Goal: Transaction & Acquisition: Subscribe to service/newsletter

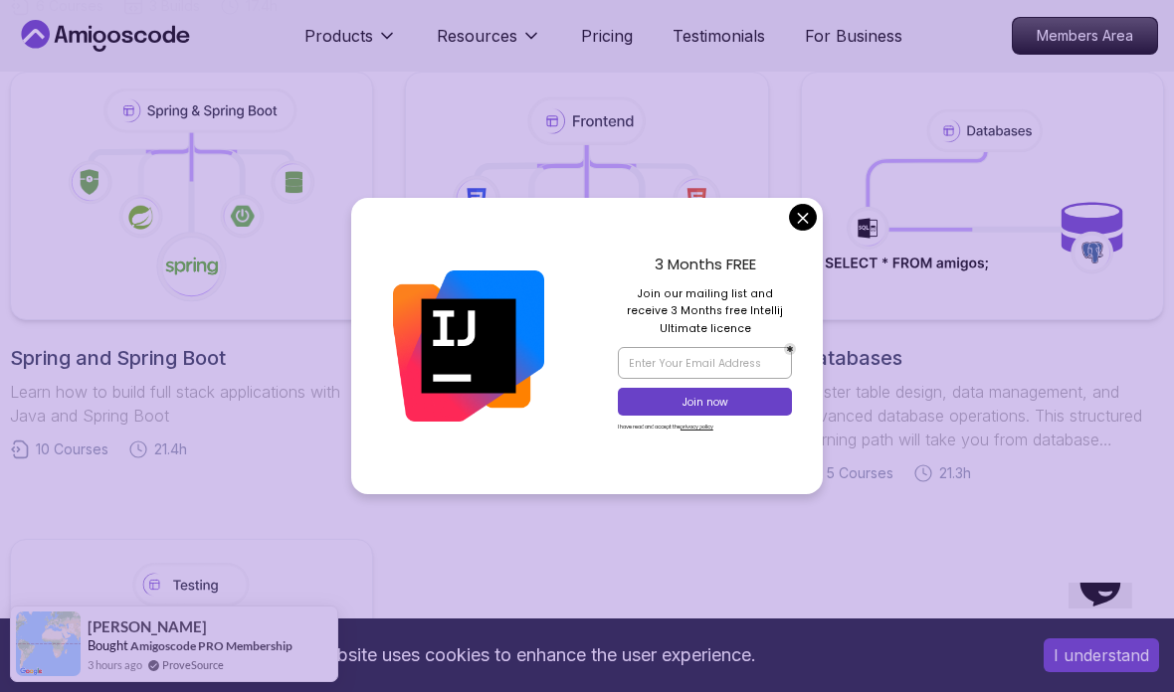
scroll to position [941, 0]
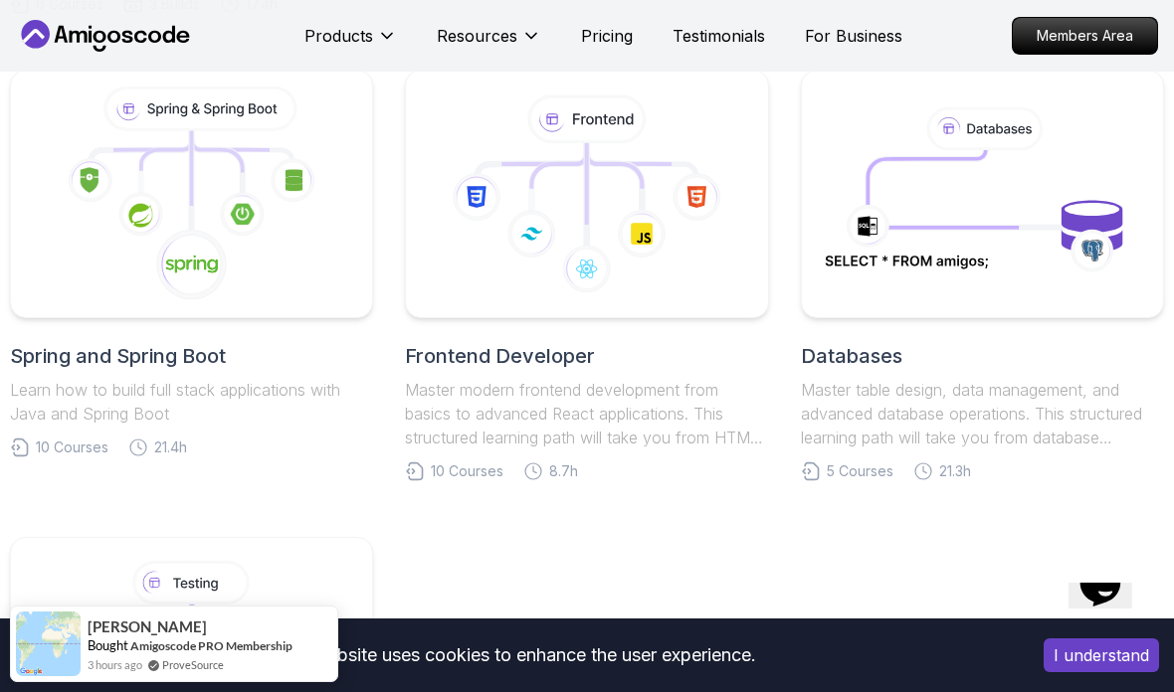
click at [804, 178] on div "Hi! How can we help? I have a question Tell me more" at bounding box center [483, 126] width 704 height 125
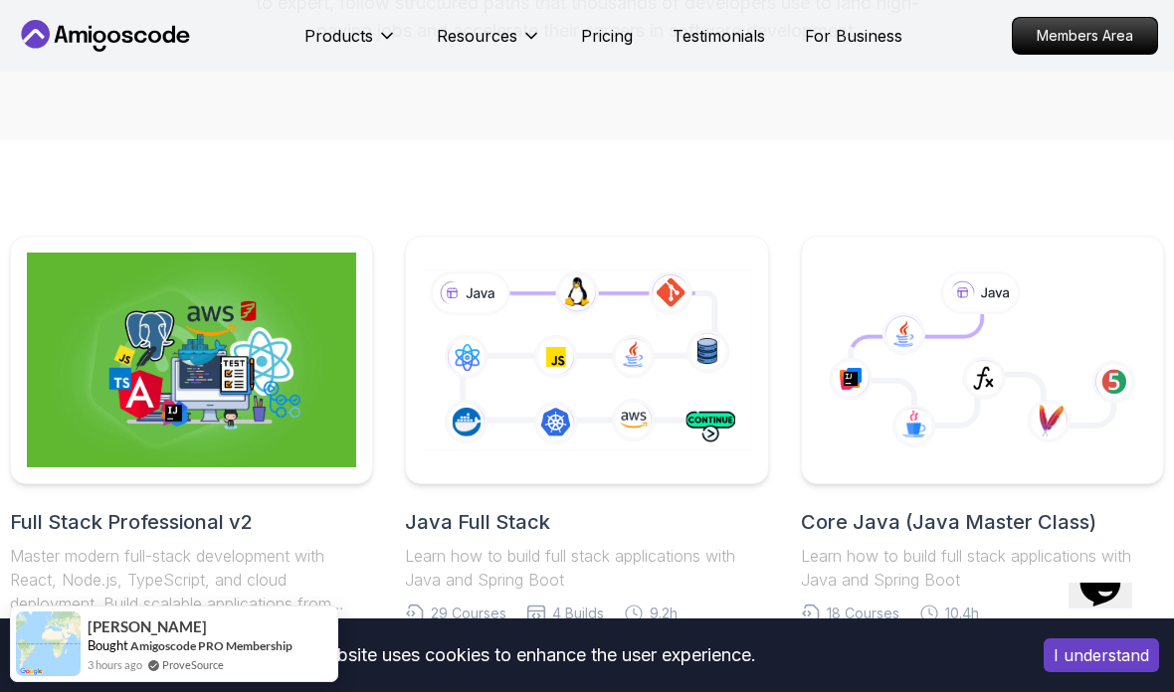
scroll to position [483, 0]
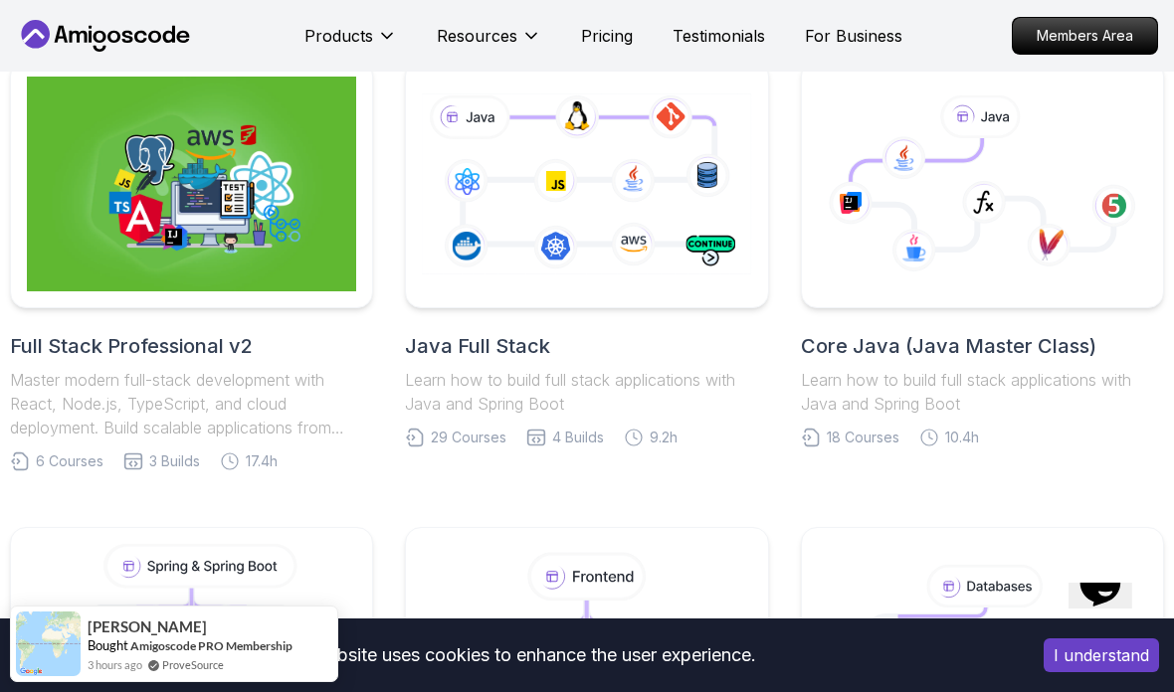
click at [730, 97] on div "Hi! How can we help? I have a question Tell me more" at bounding box center [483, 126] width 704 height 125
click at [674, 189] on div "Hi! How can we help? I have a question Tell me more" at bounding box center [483, 126] width 704 height 125
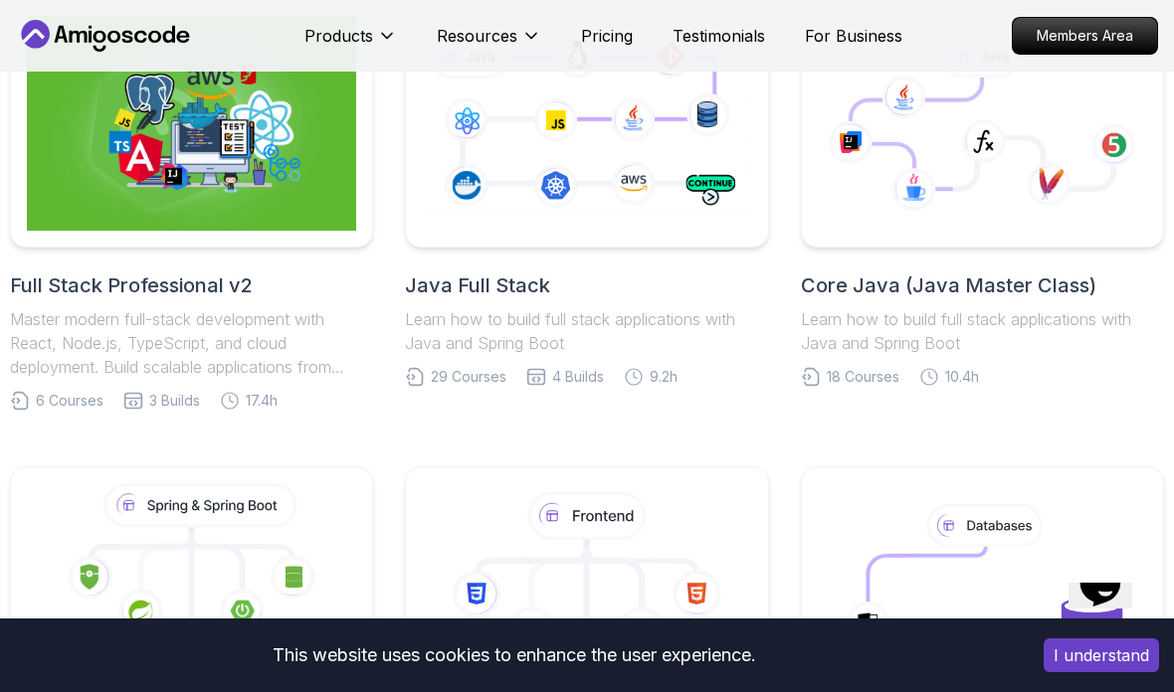
scroll to position [589, 0]
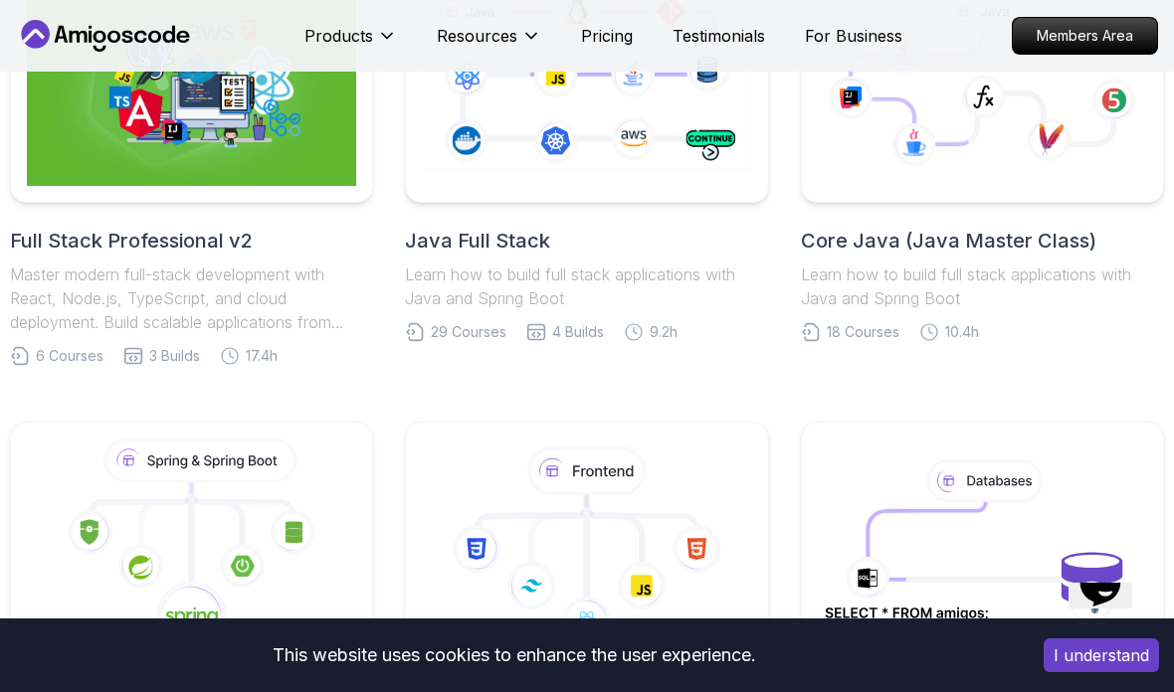
click at [513, 157] on div "Hi! How can we help? I have a question Tell me more" at bounding box center [483, 126] width 704 height 125
click at [600, 132] on icon at bounding box center [587, 78] width 336 height 187
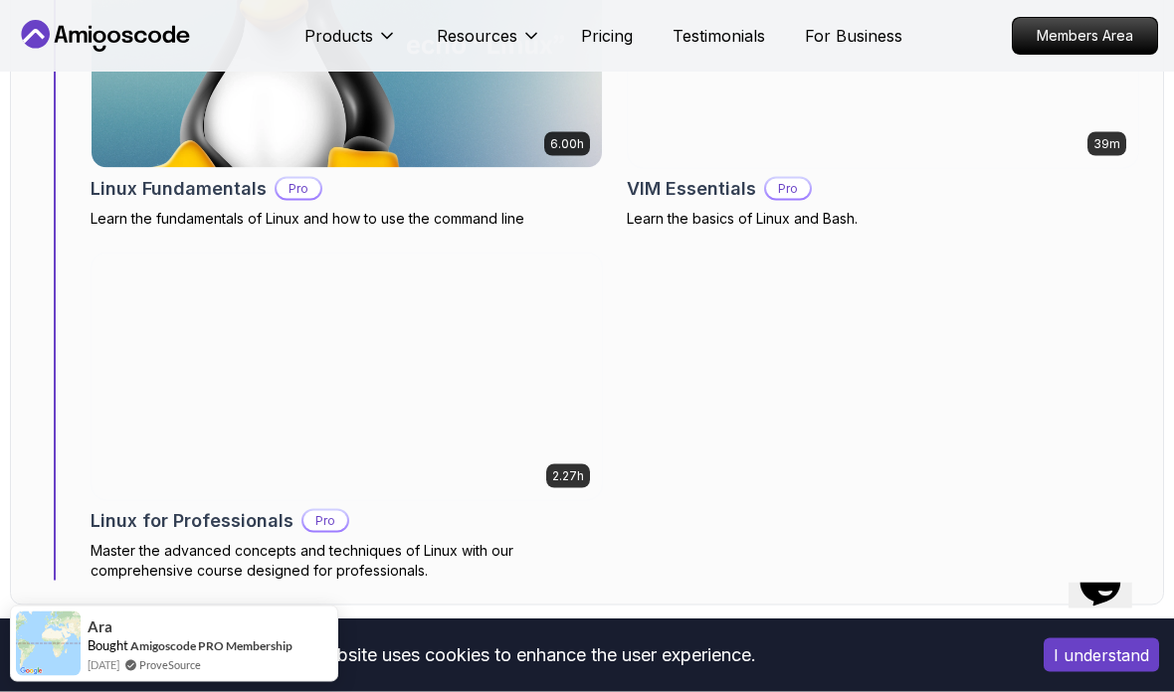
scroll to position [1543, 0]
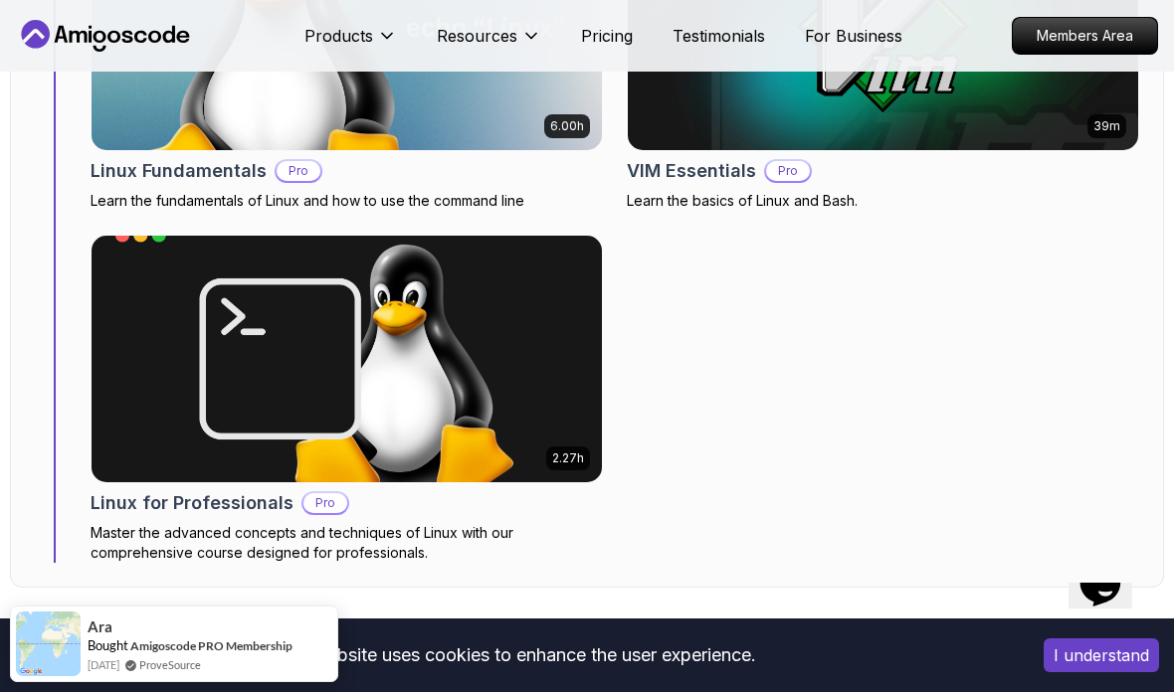
click at [1090, 607] on icon "Opens Chat This icon Opens the chat window." at bounding box center [1099, 584] width 46 height 46
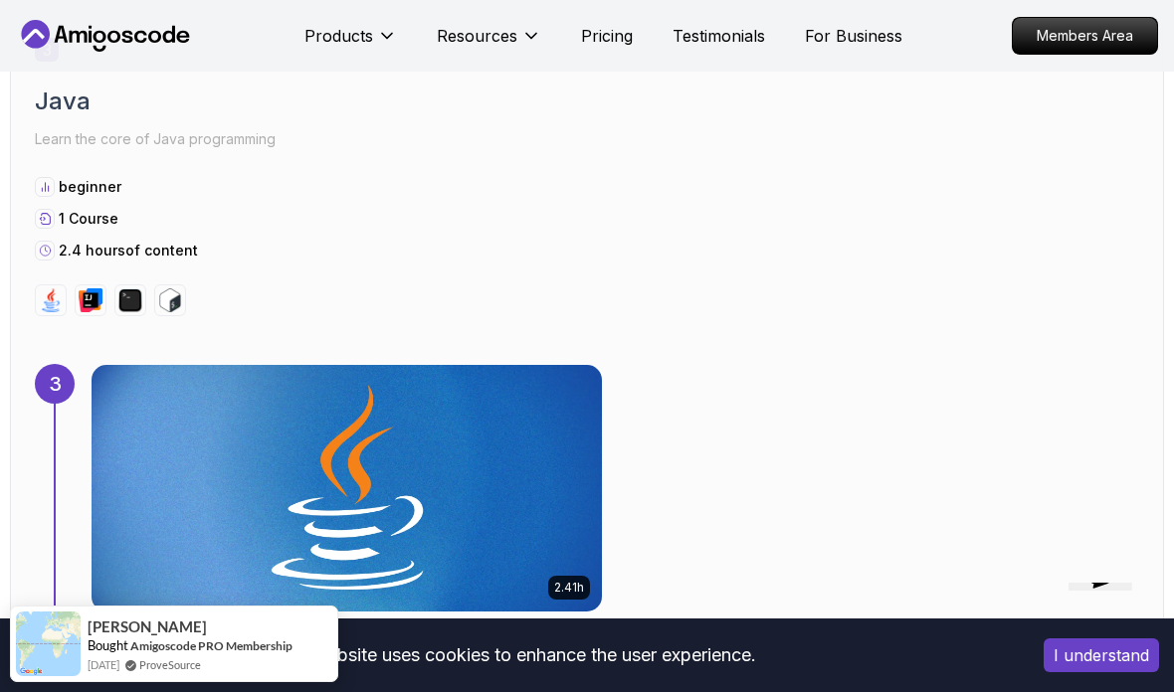
scroll to position [2883, 0]
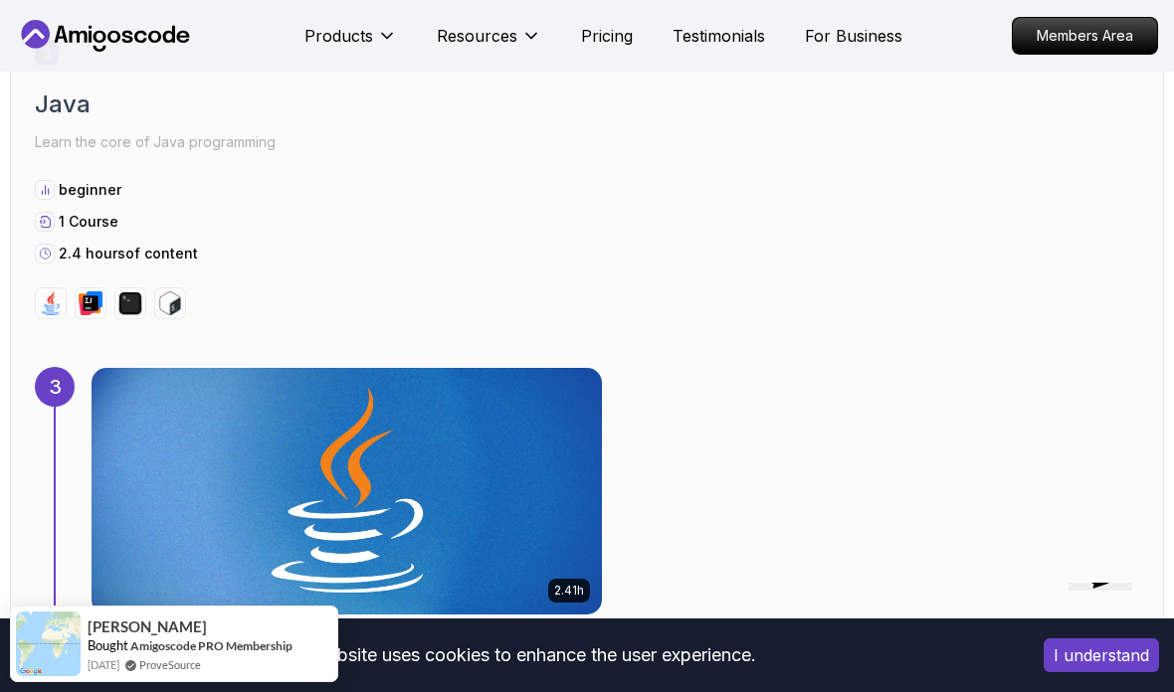
click at [501, 400] on img at bounding box center [347, 491] width 510 height 247
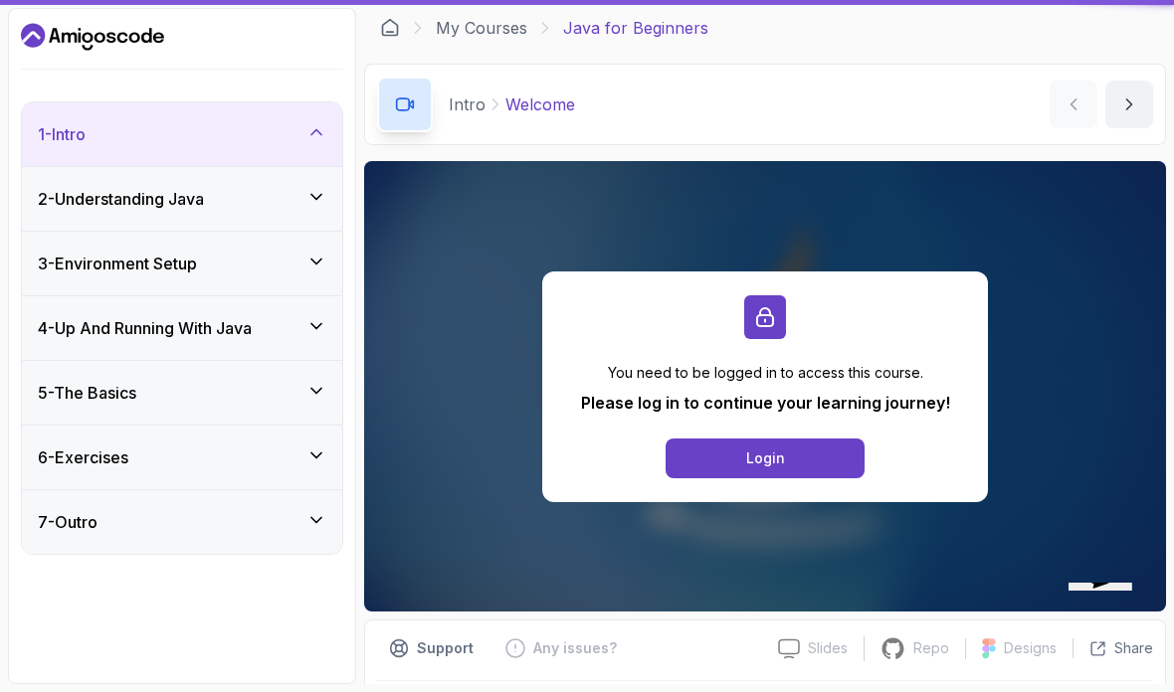
scroll to position [80, 0]
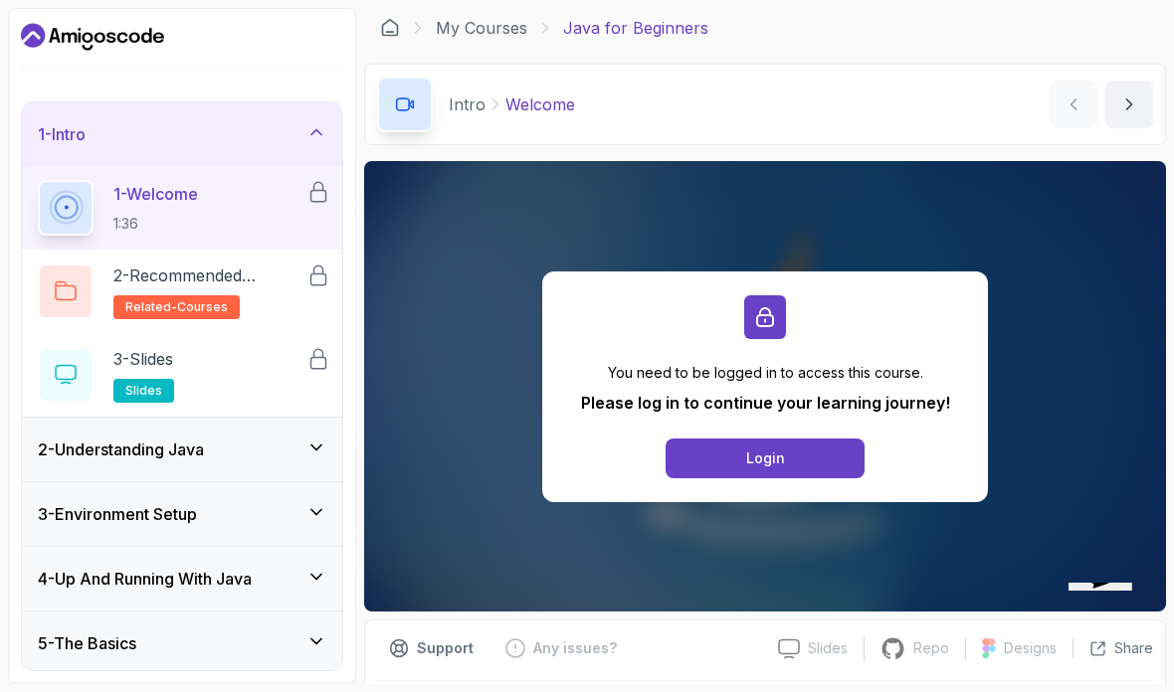
click at [249, 438] on div "2 - Understanding Java" at bounding box center [182, 450] width 288 height 24
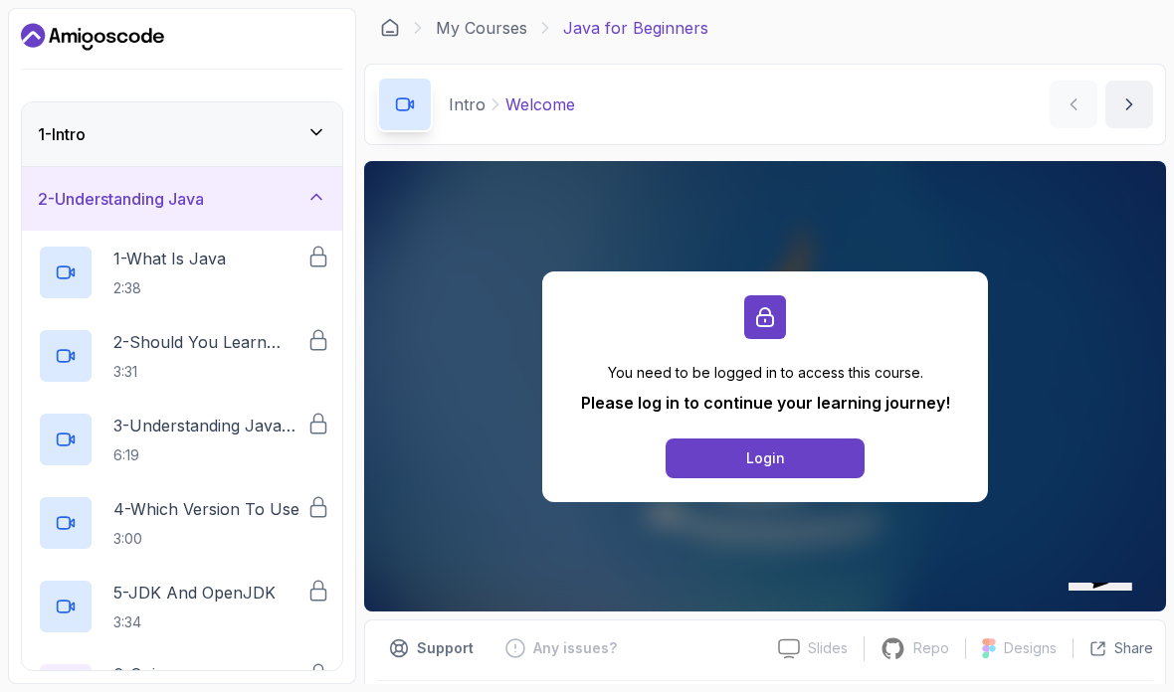
click at [229, 187] on div "2 - Understanding Java" at bounding box center [182, 199] width 288 height 24
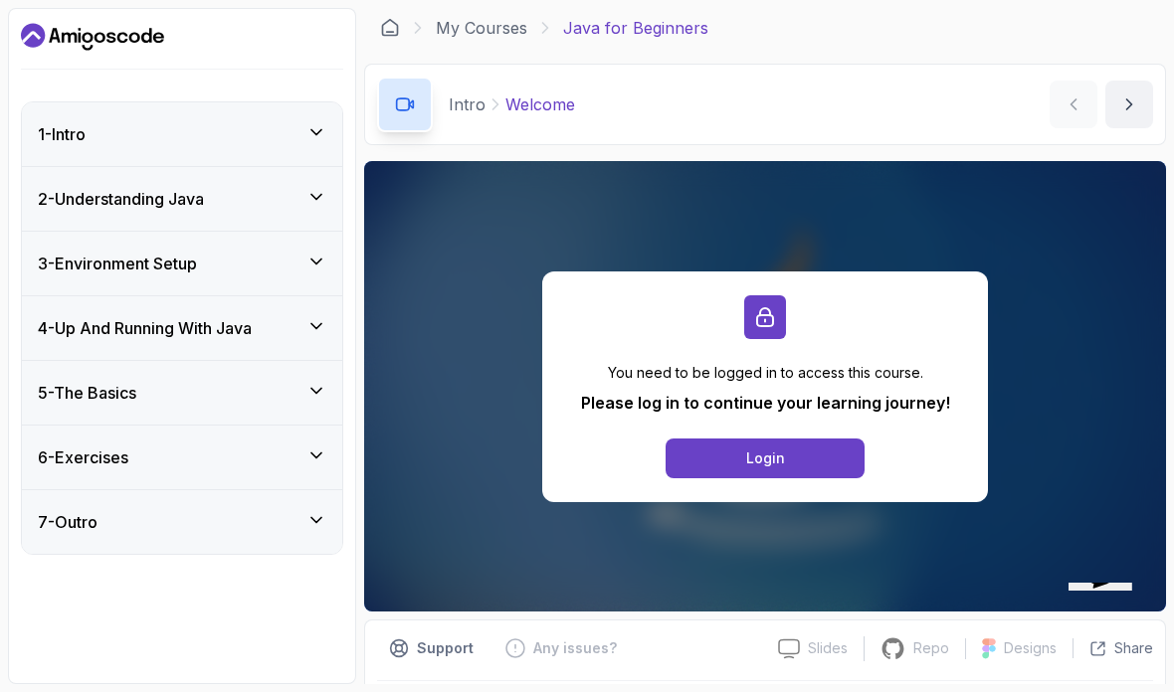
click at [286, 426] on div "6 - Exercises" at bounding box center [182, 458] width 320 height 64
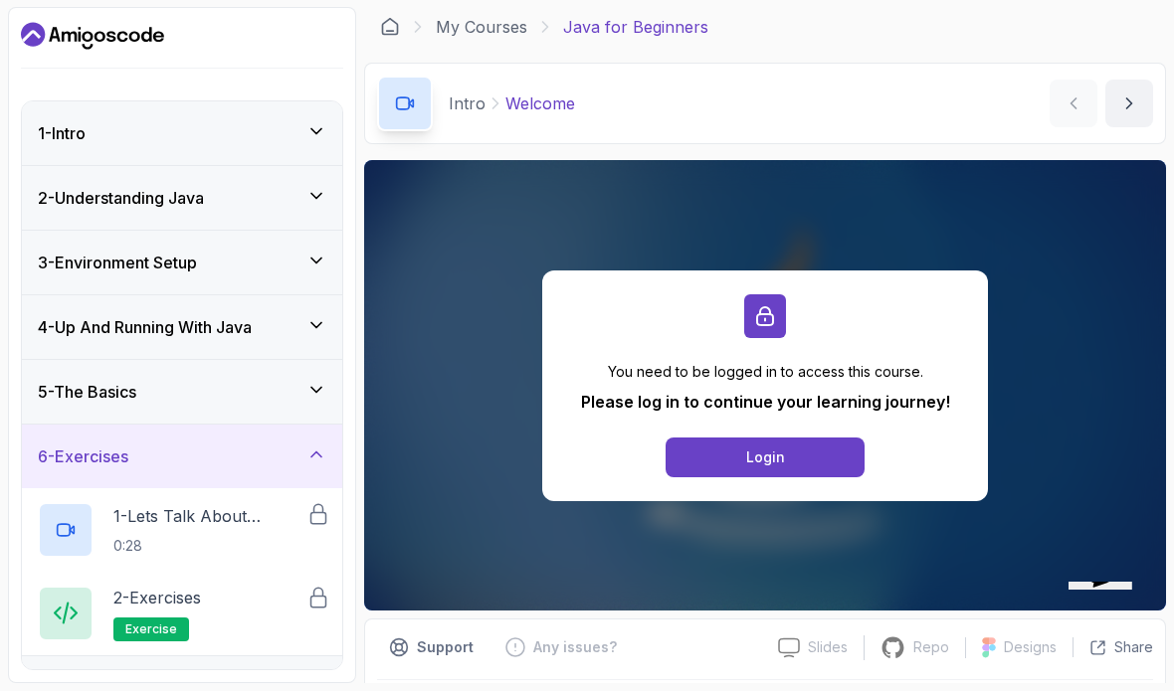
click at [191, 587] on p "2 - Exercises" at bounding box center [157, 599] width 88 height 24
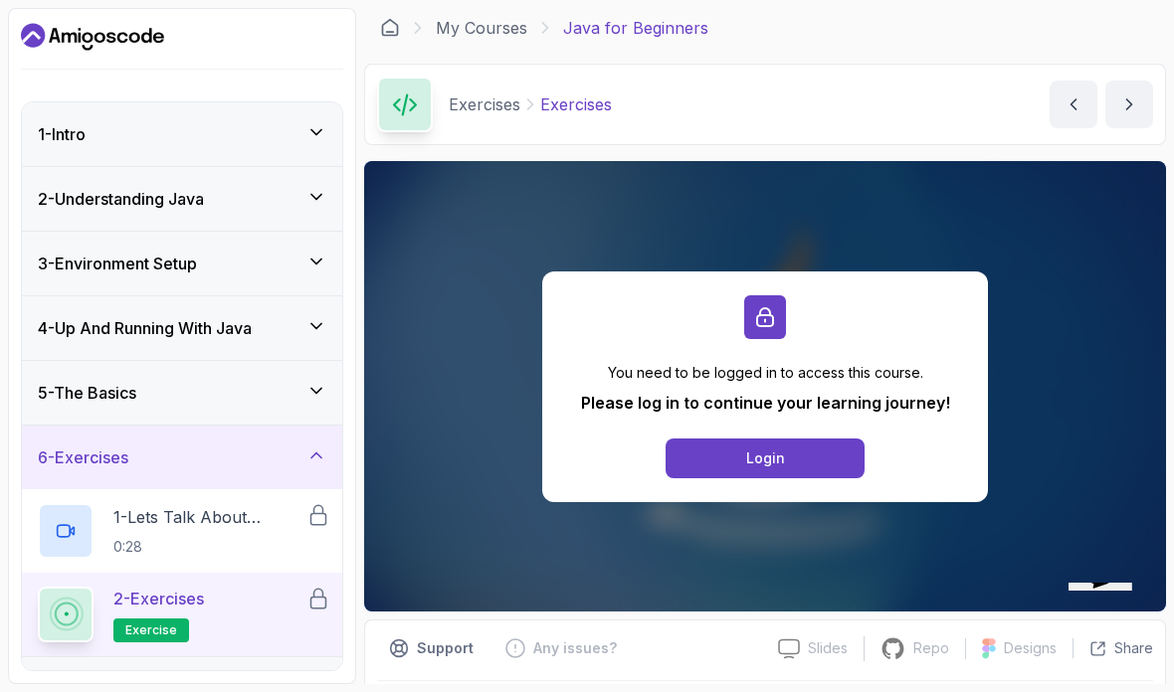
click at [1137, 97] on icon "next content" at bounding box center [1129, 105] width 20 height 20
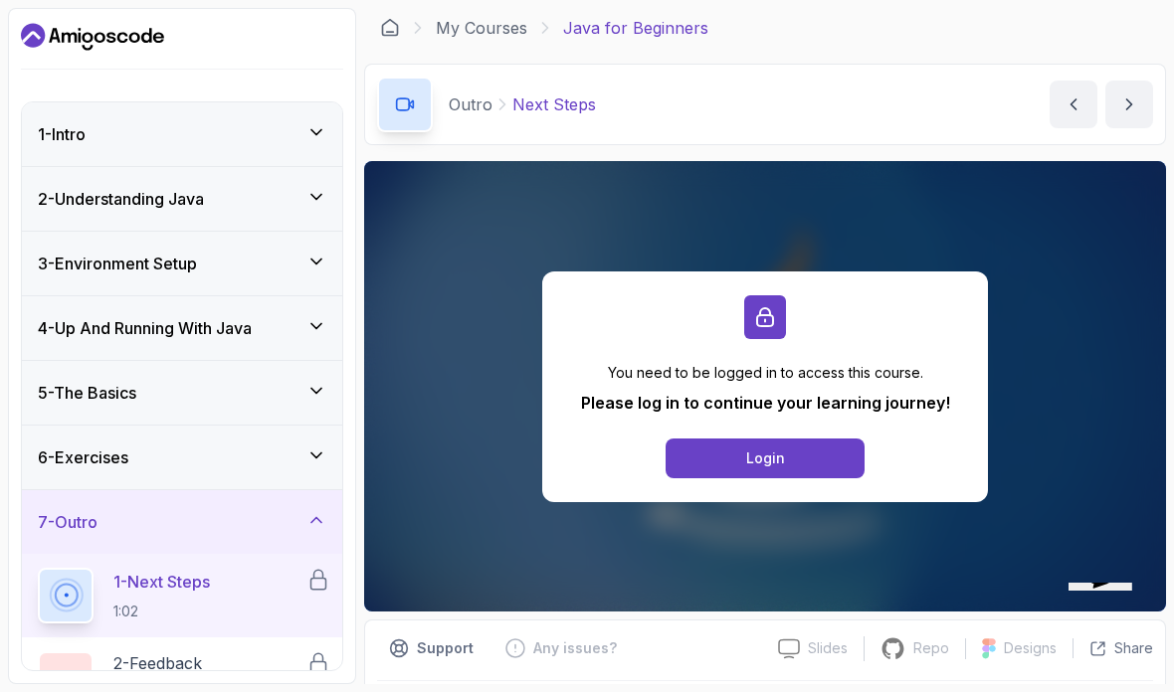
click at [1046, 105] on div "Outro Next Steps Next Steps by [PERSON_NAME]" at bounding box center [765, 105] width 802 height 82
click at [1068, 109] on icon "previous content" at bounding box center [1073, 105] width 20 height 20
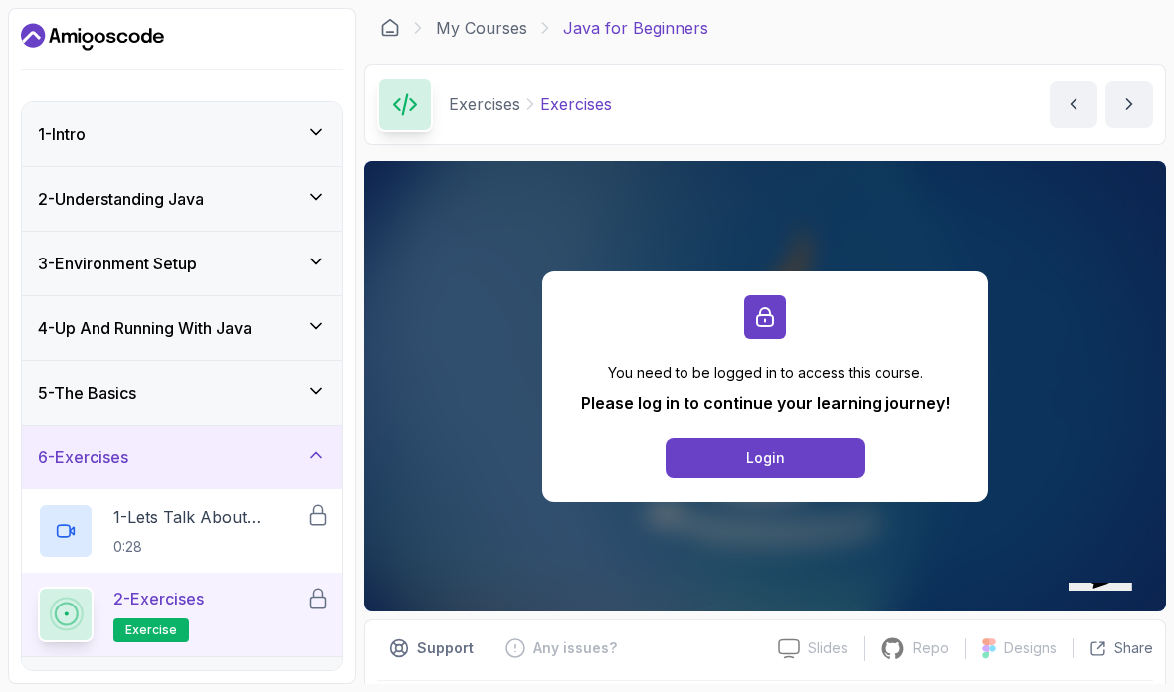
click at [1076, 97] on icon "previous content" at bounding box center [1073, 105] width 20 height 20
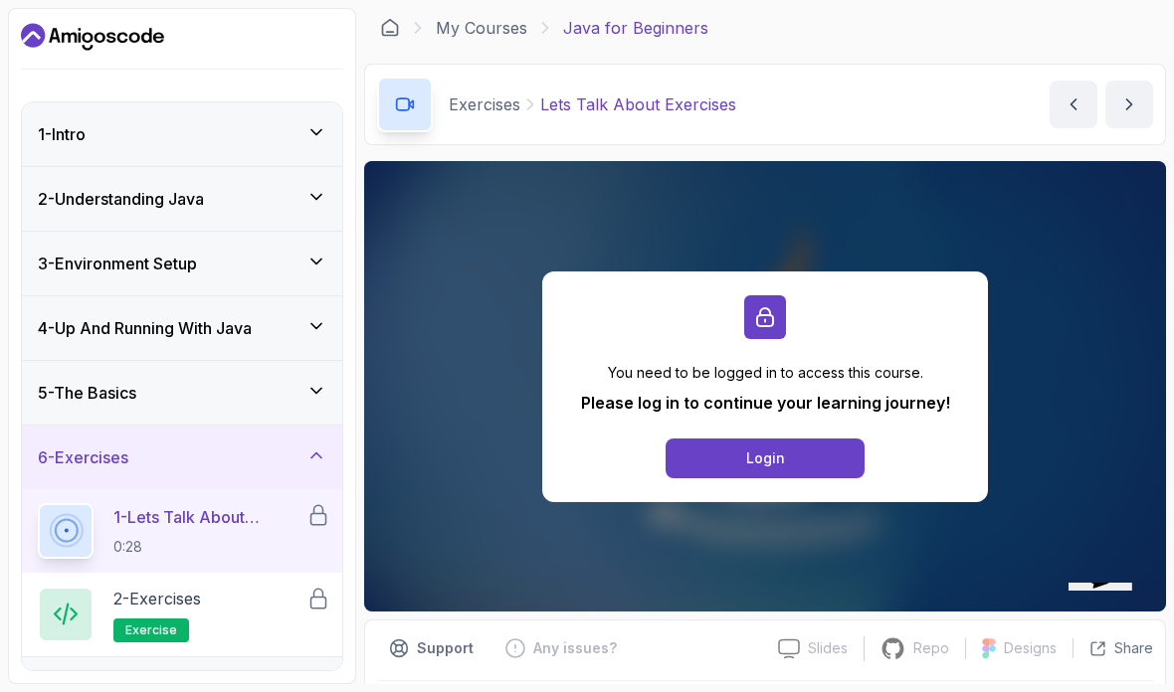
scroll to position [80, 0]
click at [334, 658] on div "7 - Outro" at bounding box center [182, 690] width 320 height 64
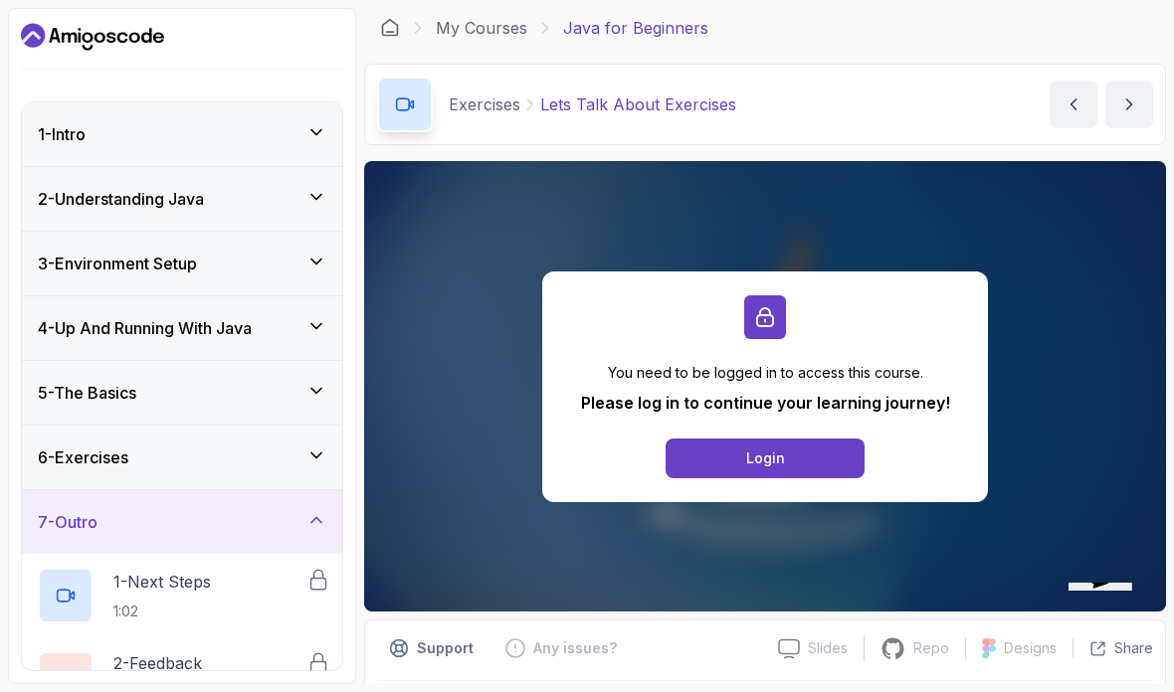
scroll to position [-6, 0]
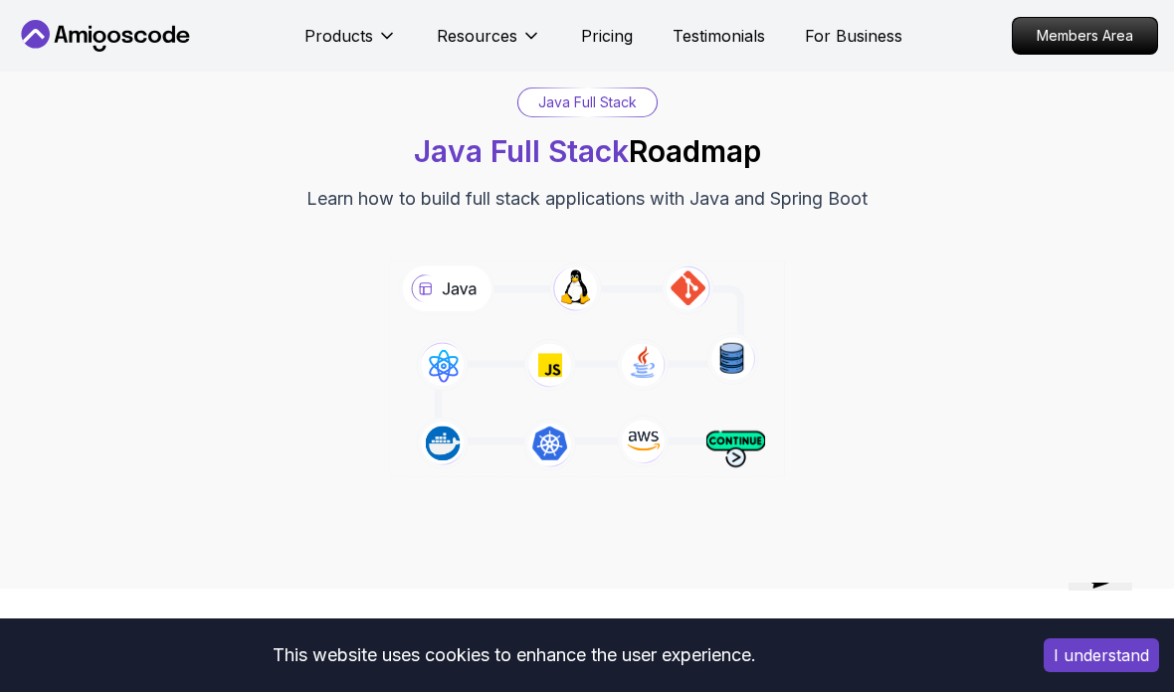
scroll to position [2963, 0]
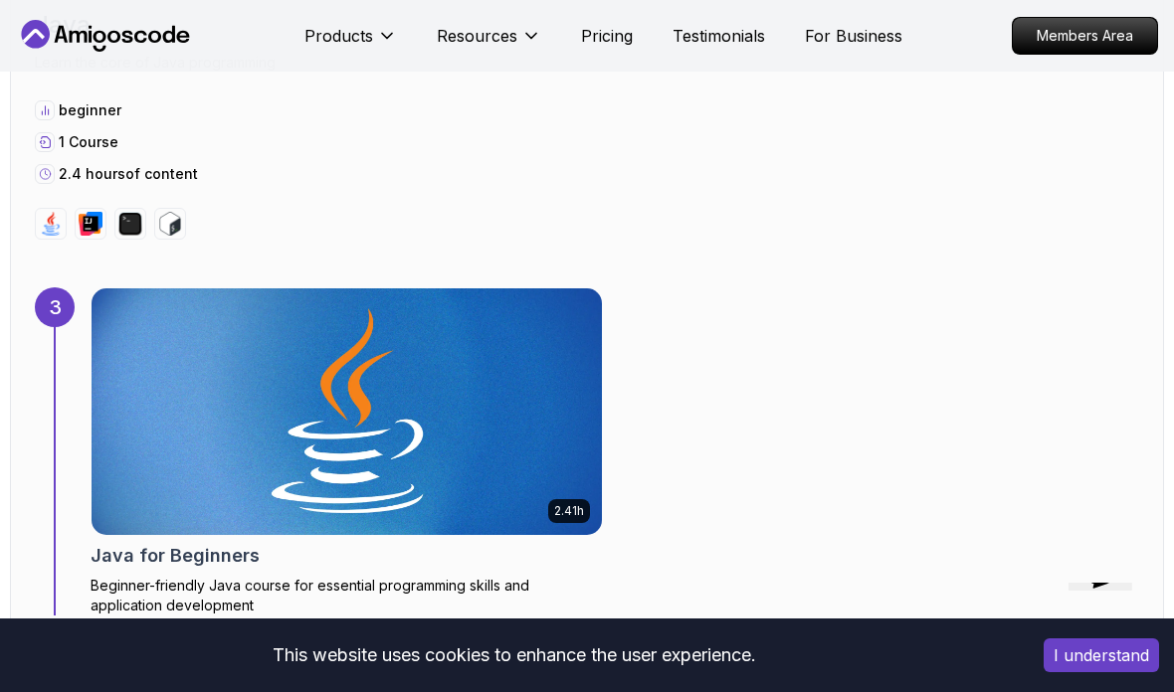
click at [1134, 24] on p "Members Area" at bounding box center [1085, 36] width 144 height 36
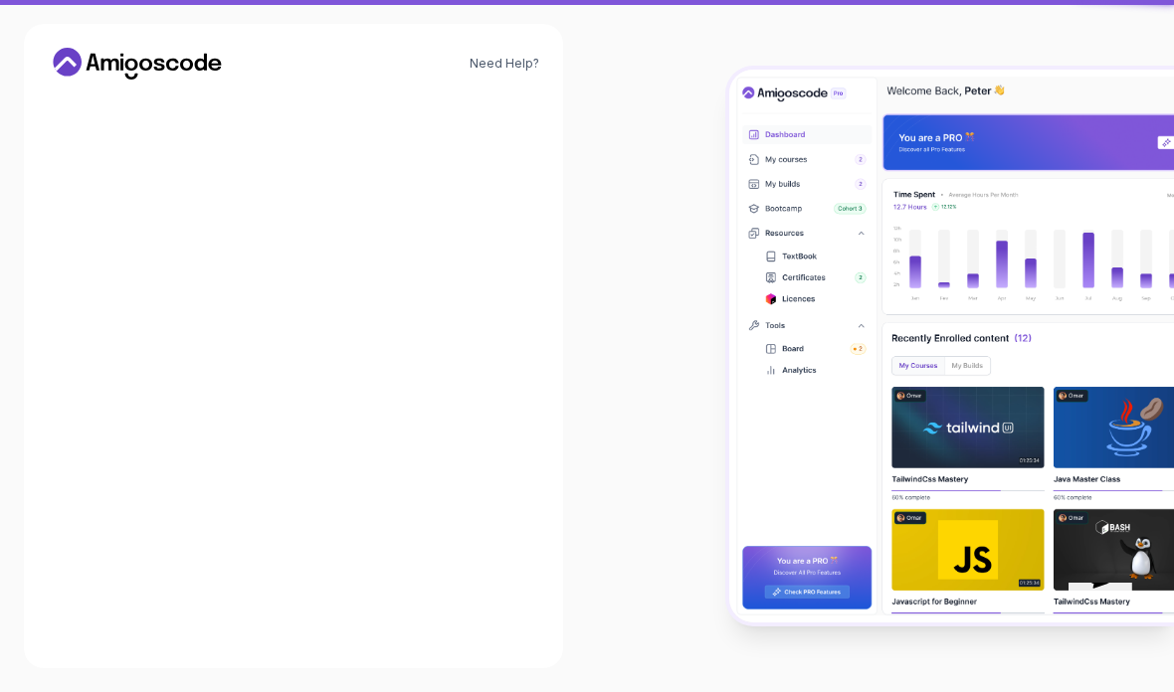
scroll to position [80, 0]
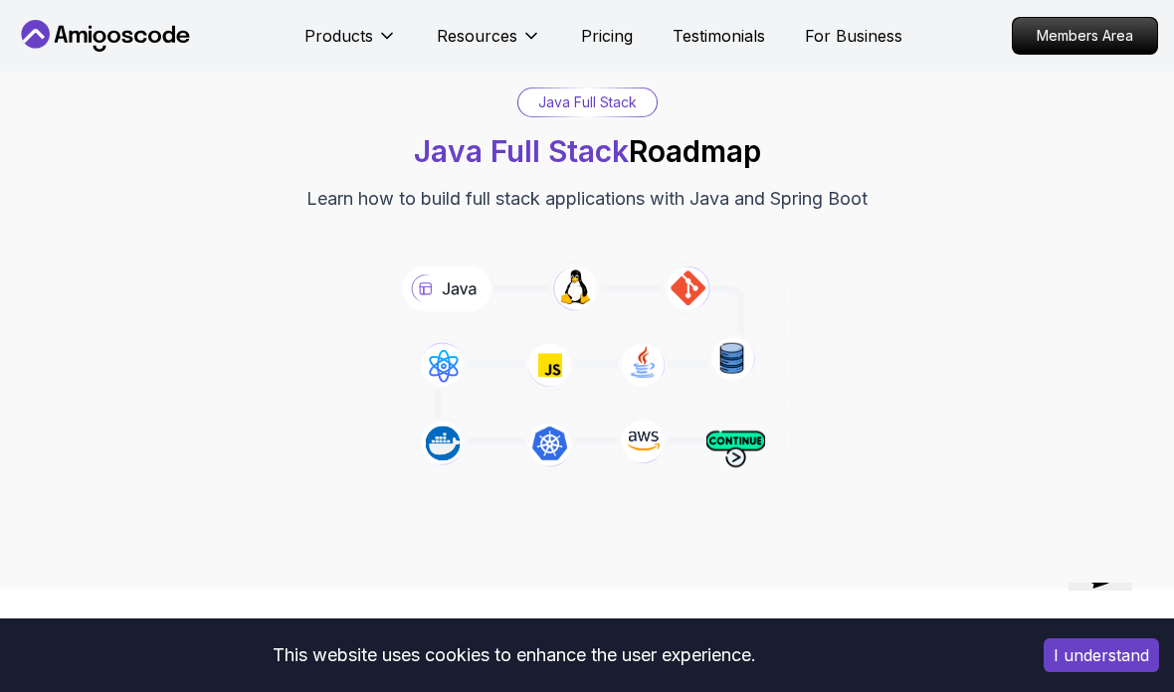
scroll to position [2963, 0]
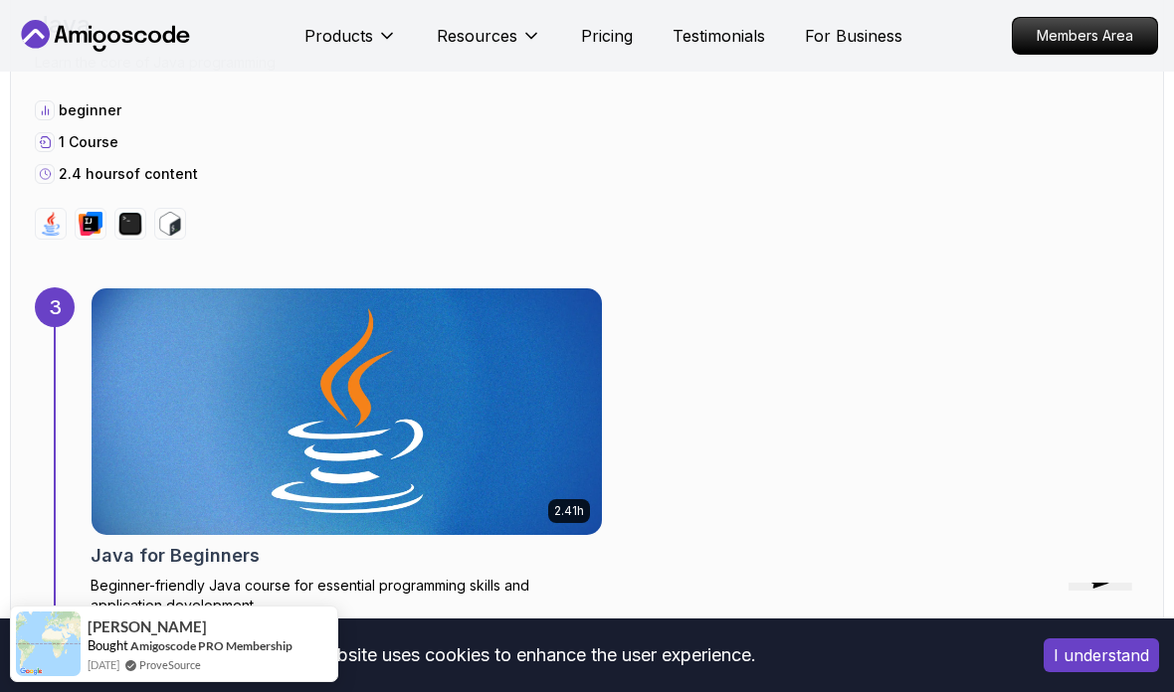
click at [617, 35] on p "Pricing" at bounding box center [607, 36] width 52 height 24
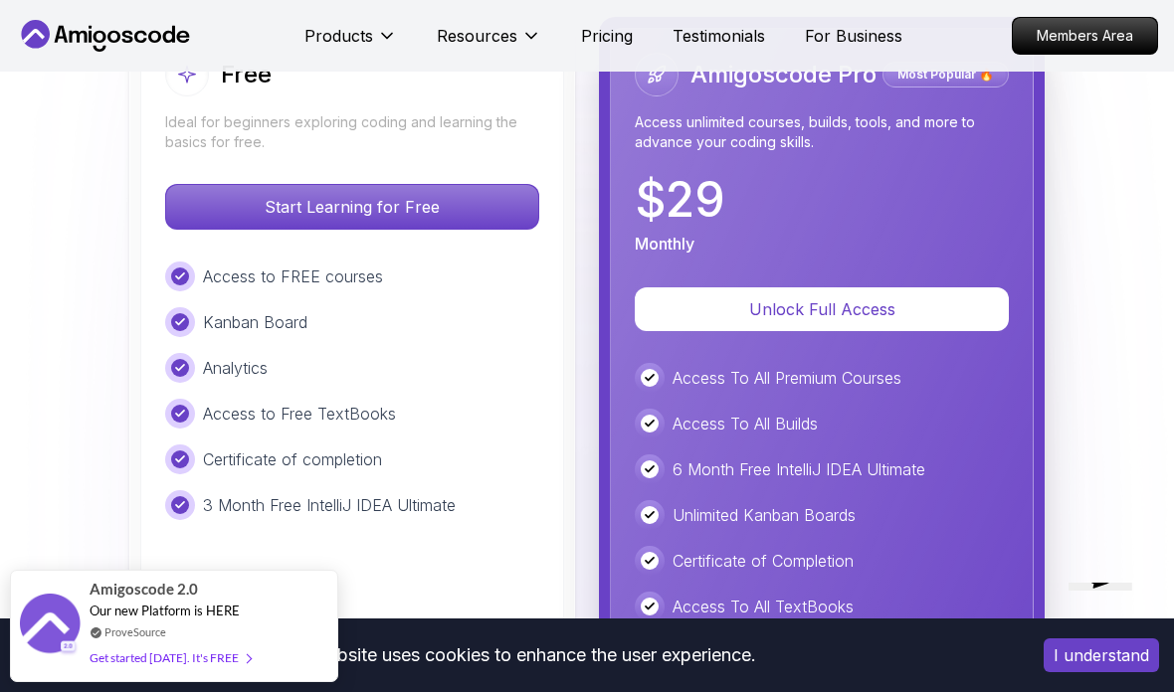
scroll to position [4573, 0]
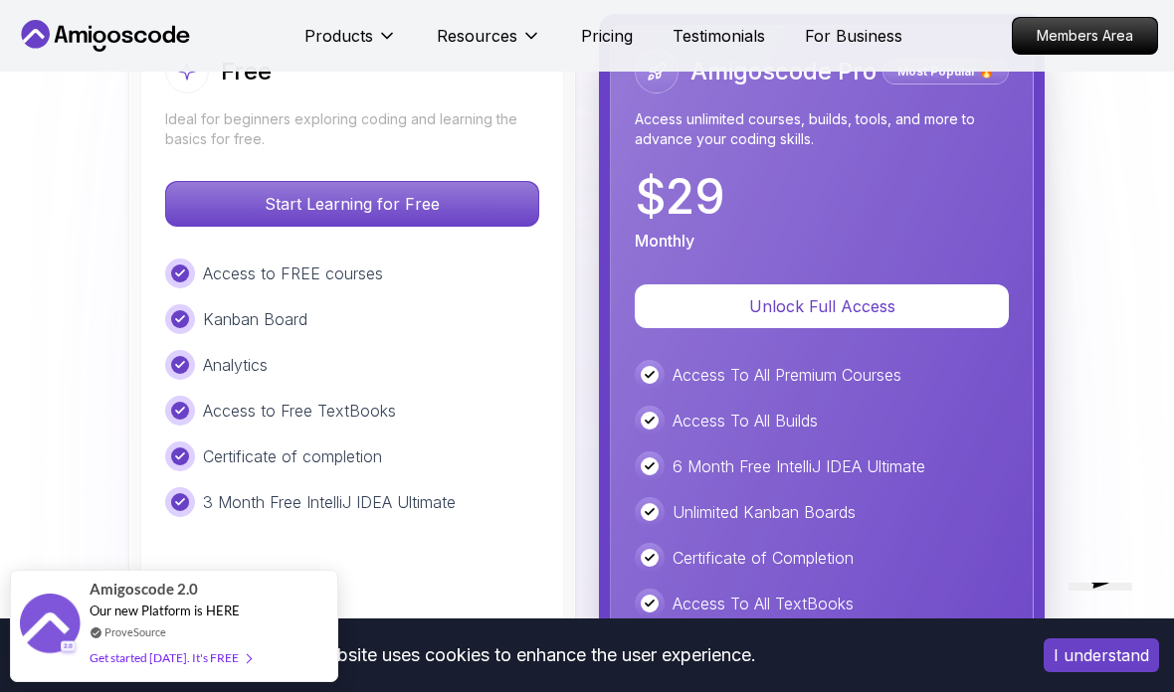
click at [221, 182] on p "Start Learning for Free" at bounding box center [352, 204] width 372 height 44
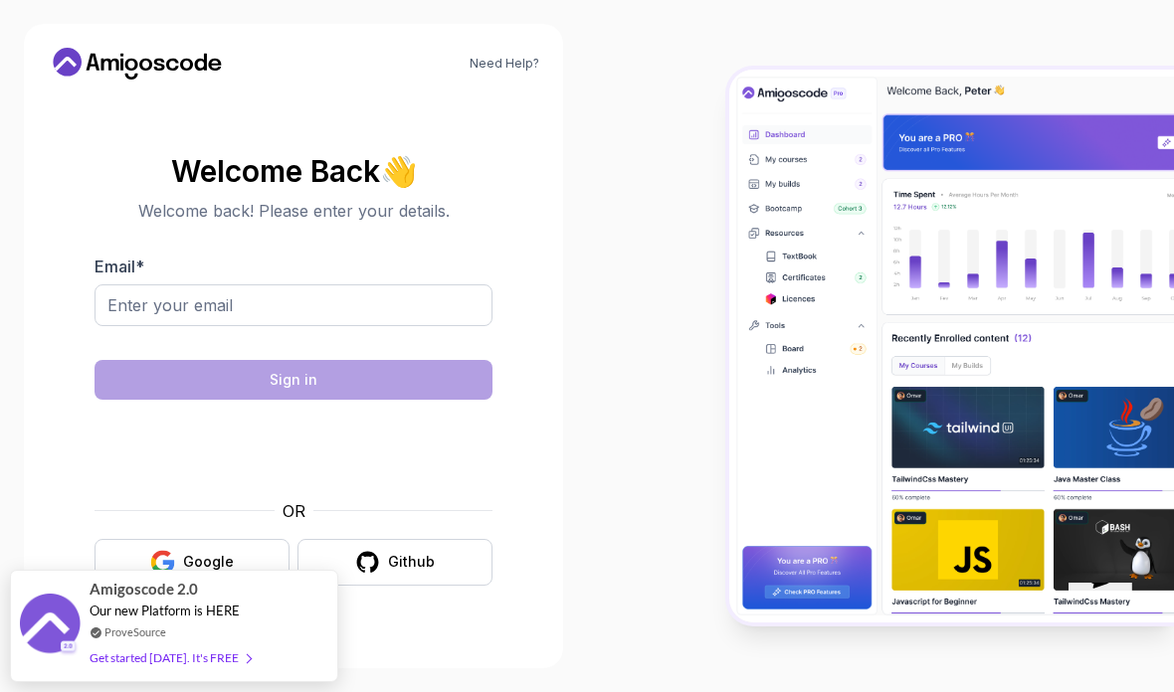
click at [212, 552] on div "Google" at bounding box center [208, 562] width 51 height 20
click at [179, 647] on div "Get started [DATE]. It's FREE" at bounding box center [170, 658] width 161 height 23
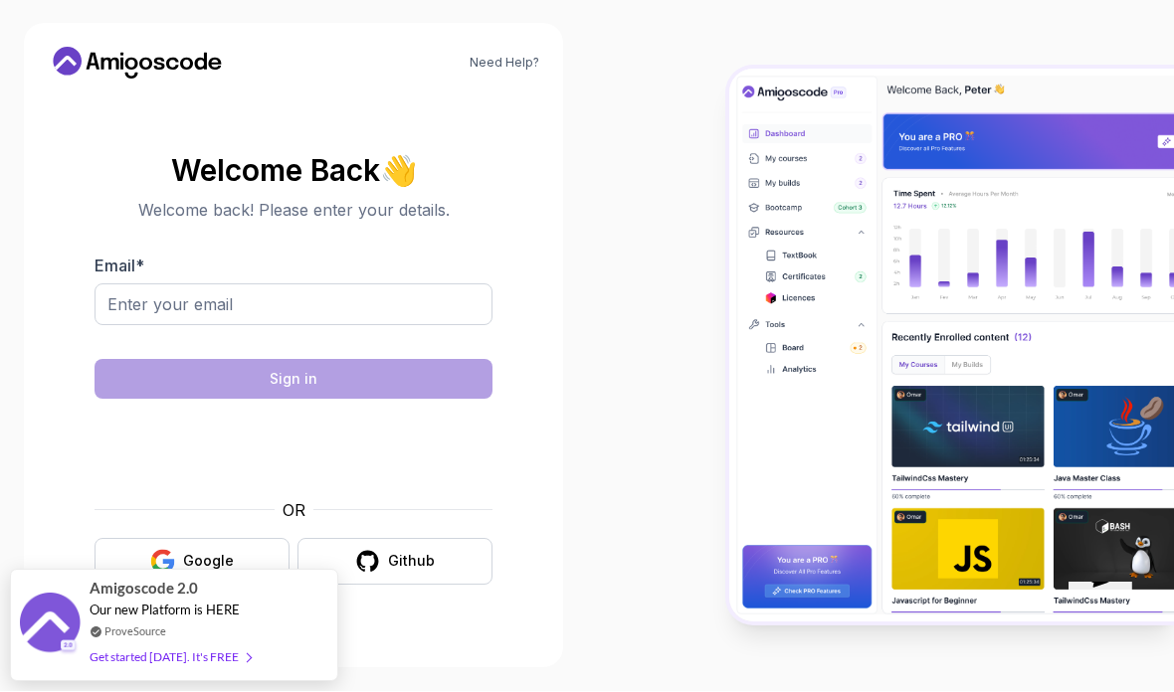
click at [162, 539] on button "Google" at bounding box center [192, 562] width 195 height 47
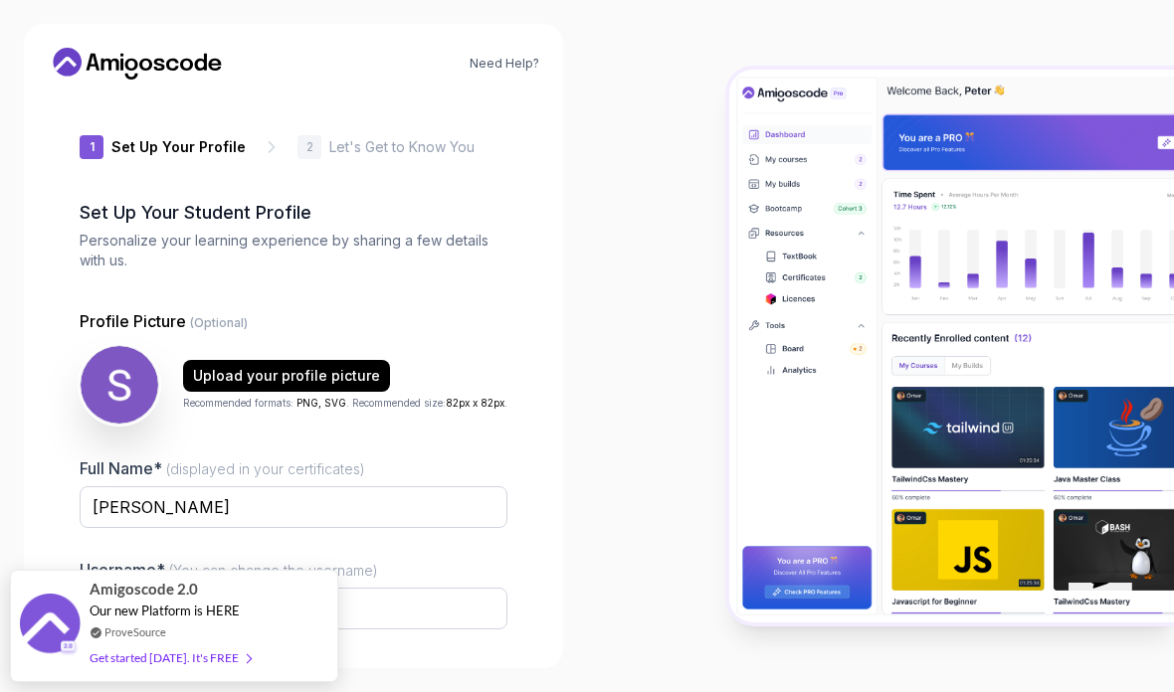
type input "silentotterb3157"
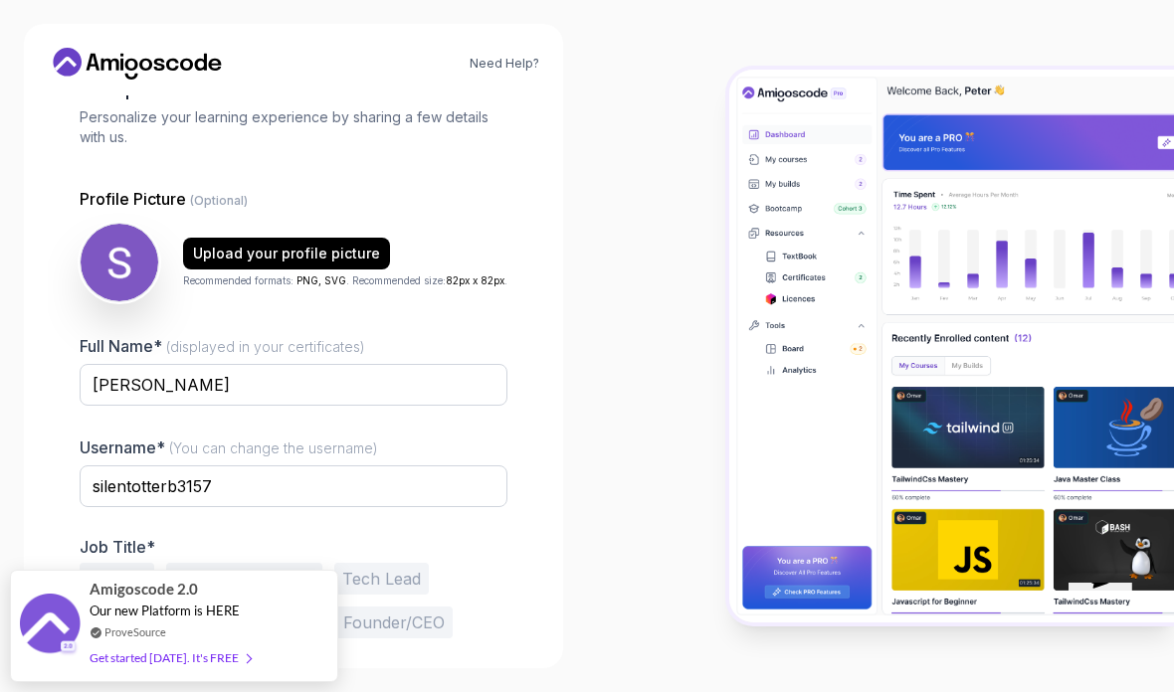
scroll to position [121, 0]
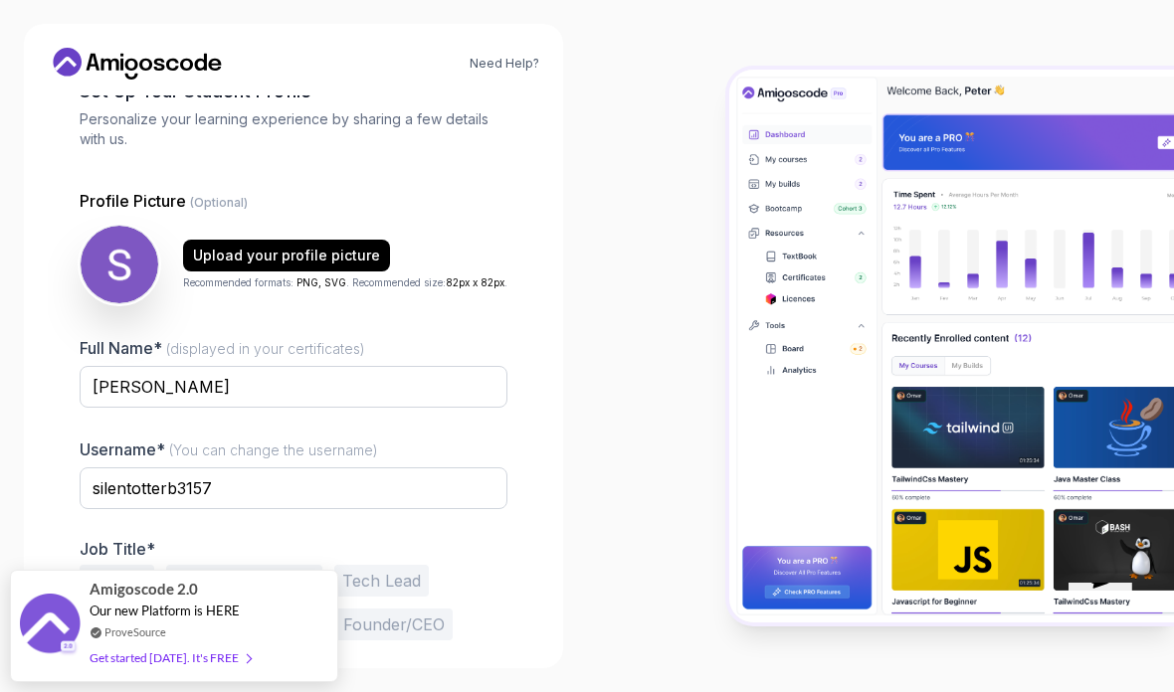
click at [210, 565] on button "Software Engineer" at bounding box center [244, 581] width 156 height 32
click at [473, 684] on button "Next" at bounding box center [437, 704] width 139 height 40
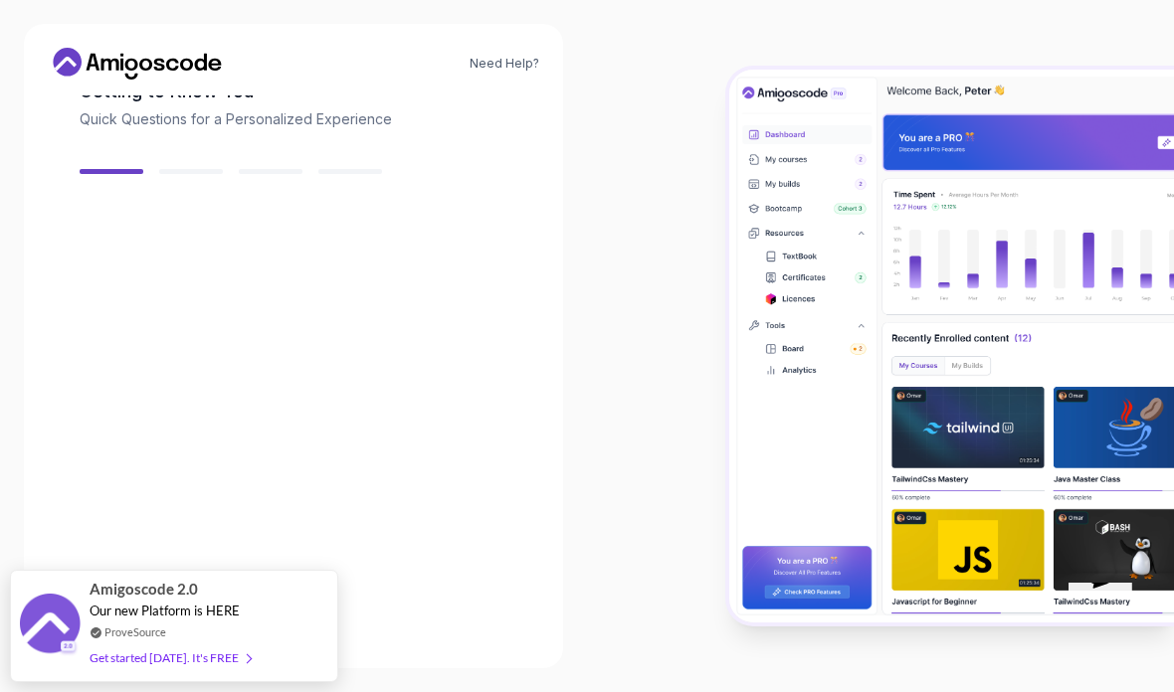
scroll to position [120, 0]
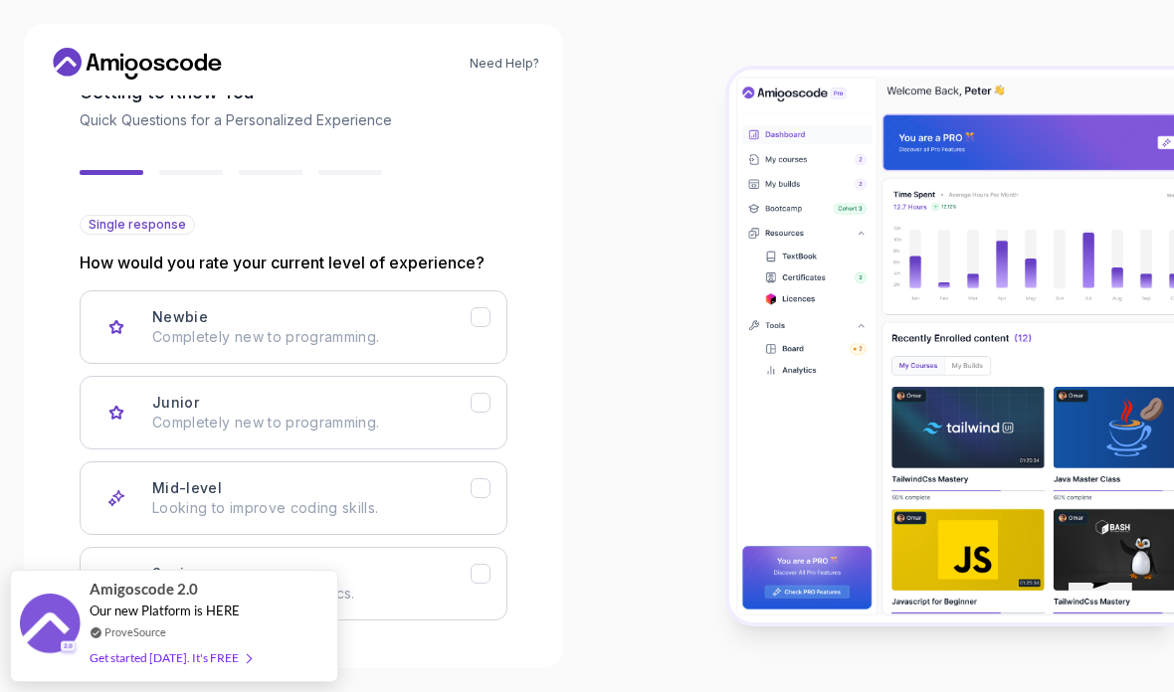
click at [470, 327] on p "Completely new to programming." at bounding box center [311, 337] width 318 height 20
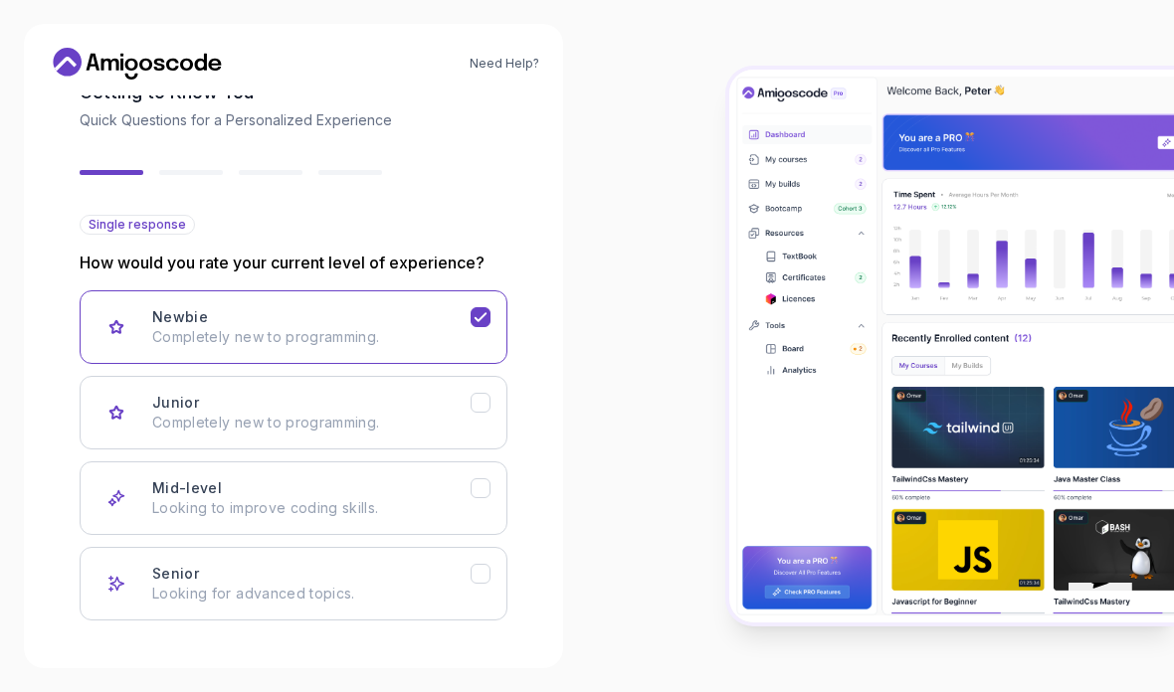
click at [483, 399] on icon "Junior" at bounding box center [481, 403] width 11 height 8
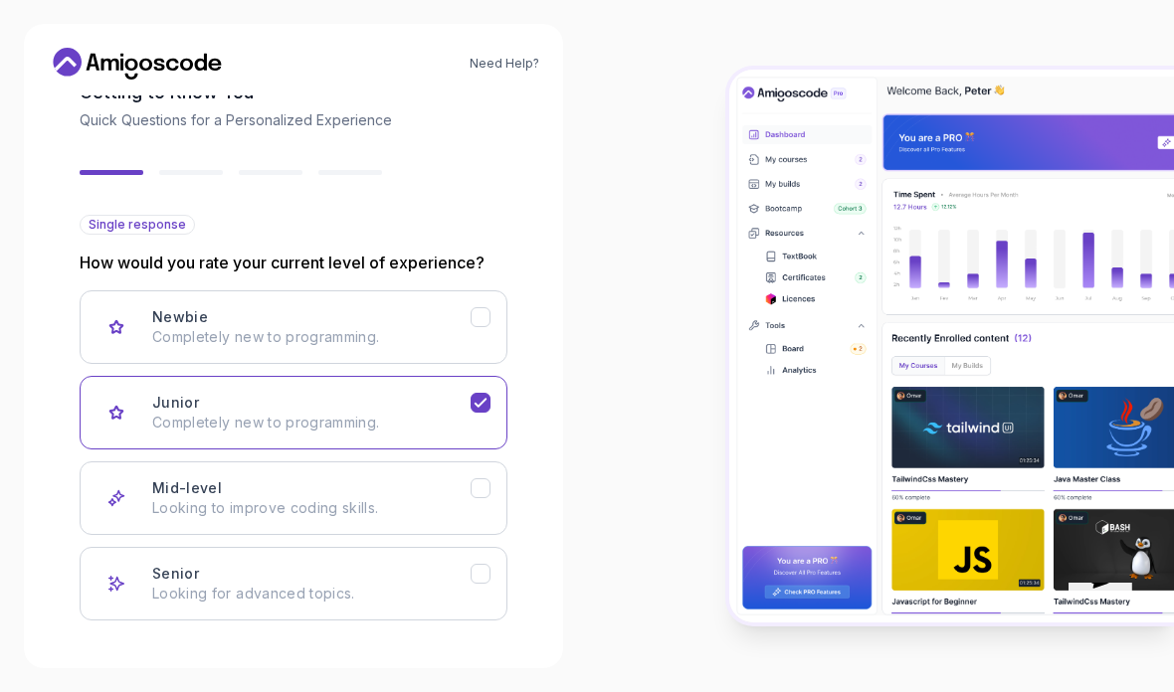
click at [453, 663] on div "Next" at bounding box center [438, 673] width 32 height 20
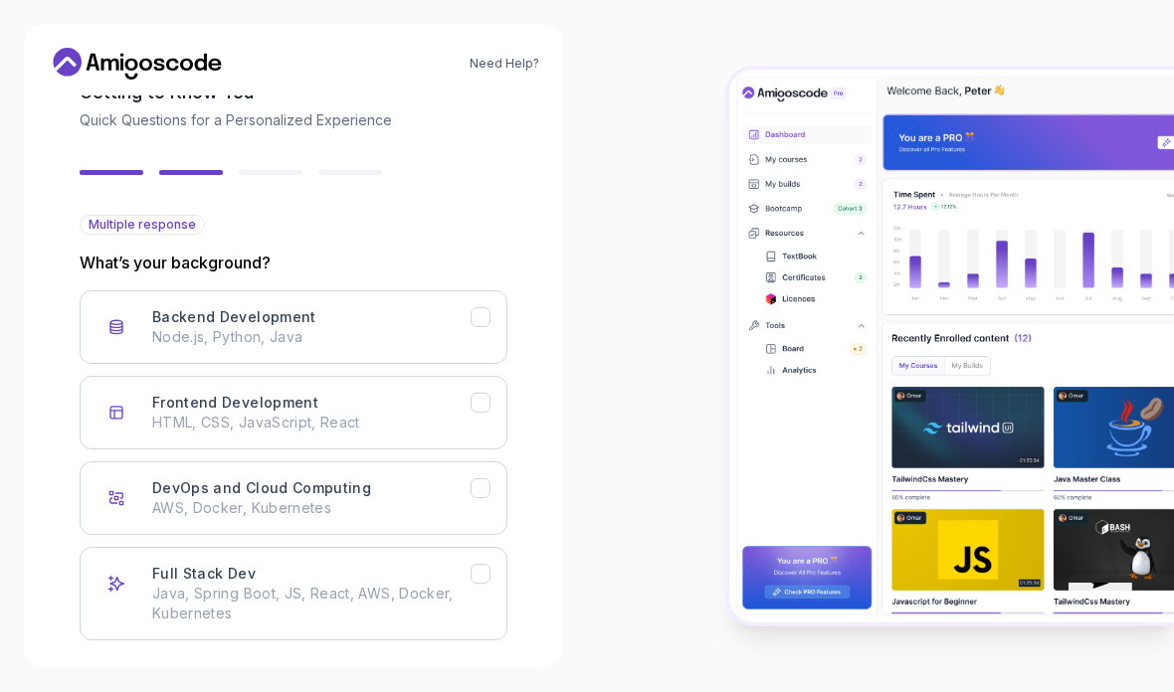
click at [471, 564] on div "Full Stack Dev" at bounding box center [481, 574] width 20 height 20
click at [459, 672] on button "Next" at bounding box center [437, 692] width 139 height 40
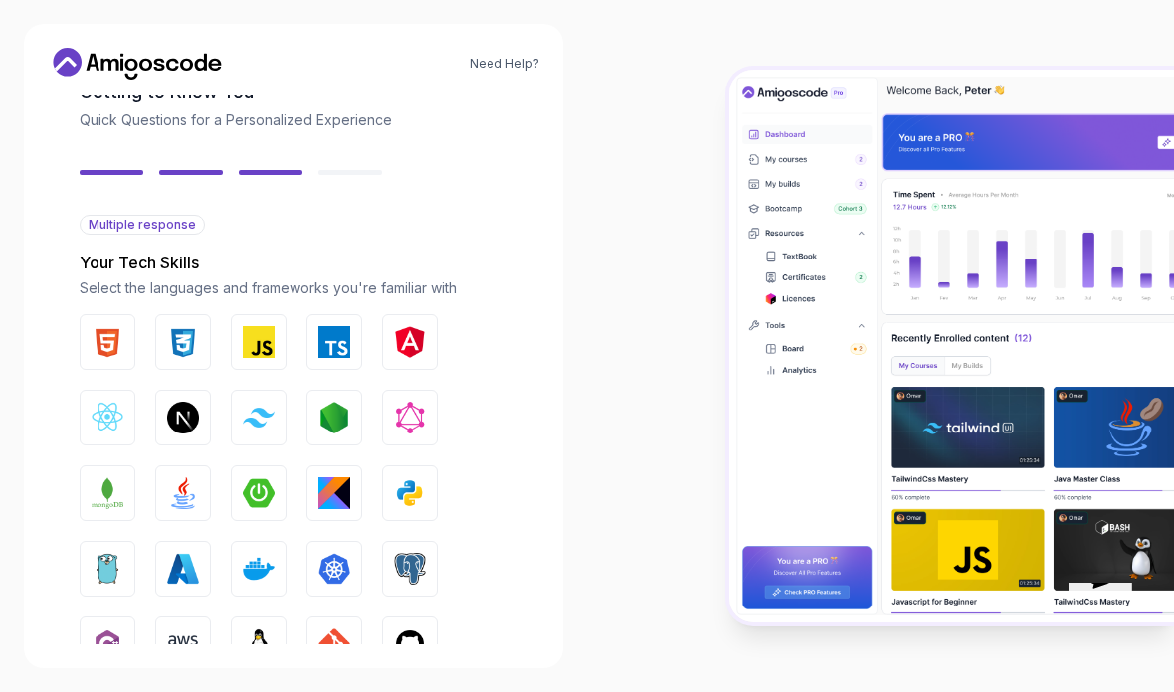
click at [105, 326] on img "button" at bounding box center [108, 342] width 32 height 32
click at [181, 326] on img "button" at bounding box center [183, 342] width 32 height 32
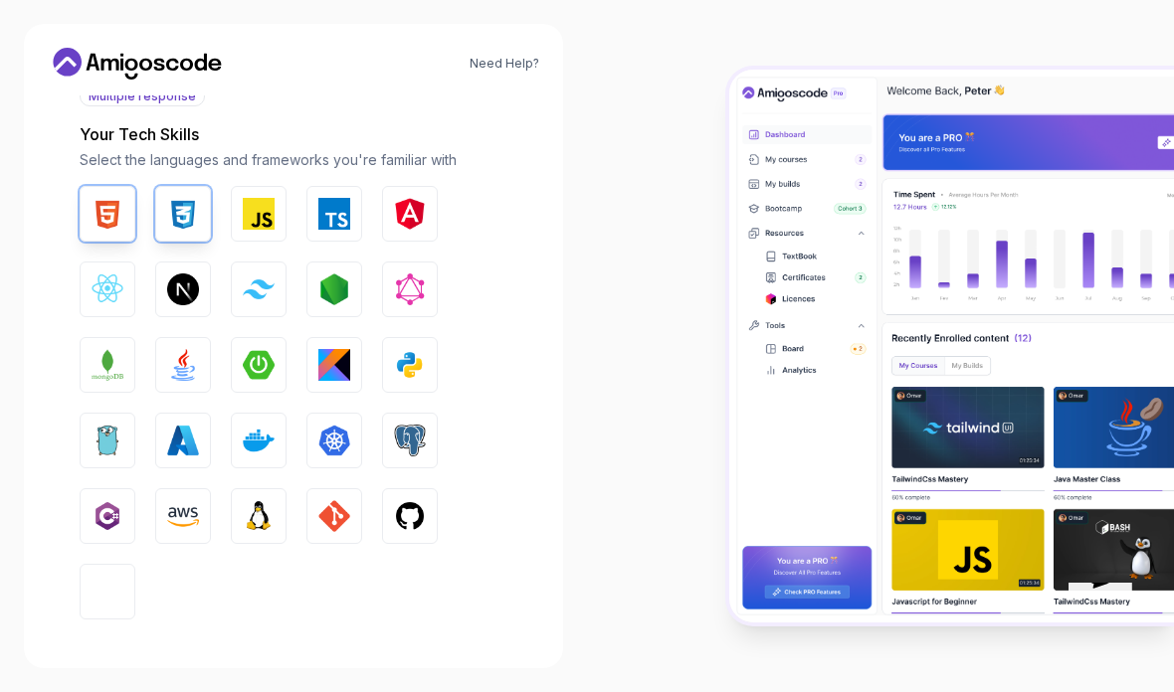
scroll to position [248, 0]
click at [402, 350] on img "button" at bounding box center [410, 366] width 32 height 32
click at [462, 653] on button "Next" at bounding box center [437, 673] width 139 height 40
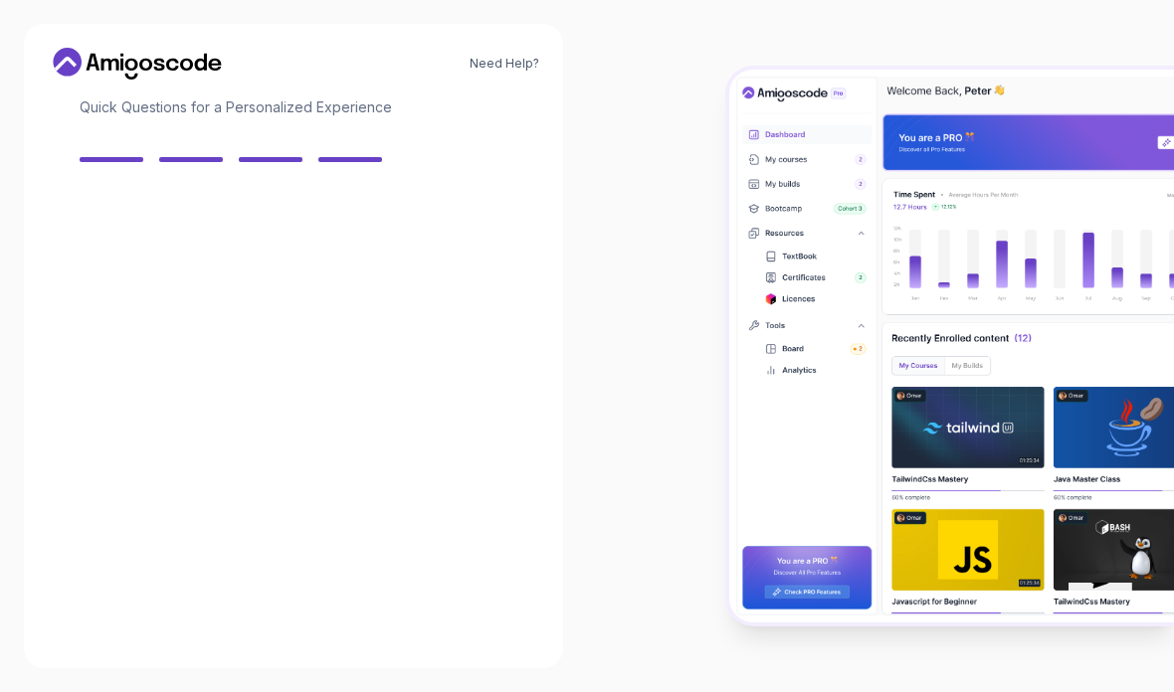
scroll to position [132, 0]
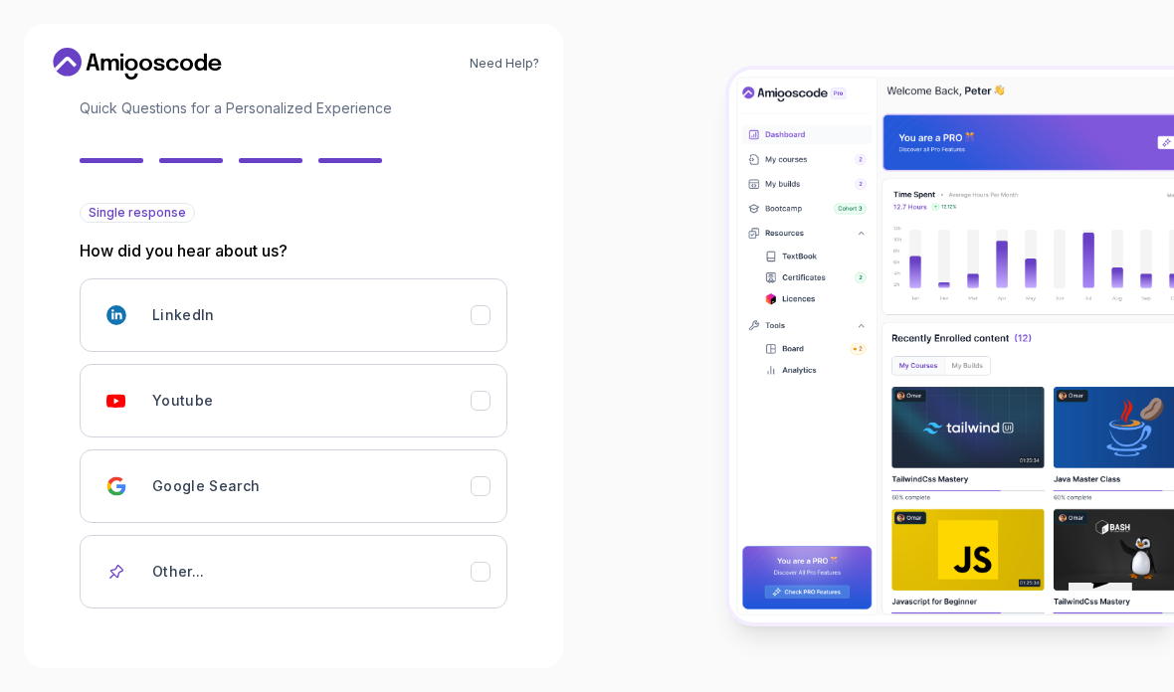
click at [473, 364] on button "Youtube" at bounding box center [294, 401] width 428 height 74
click at [478, 653] on button "Next" at bounding box center [437, 673] width 139 height 40
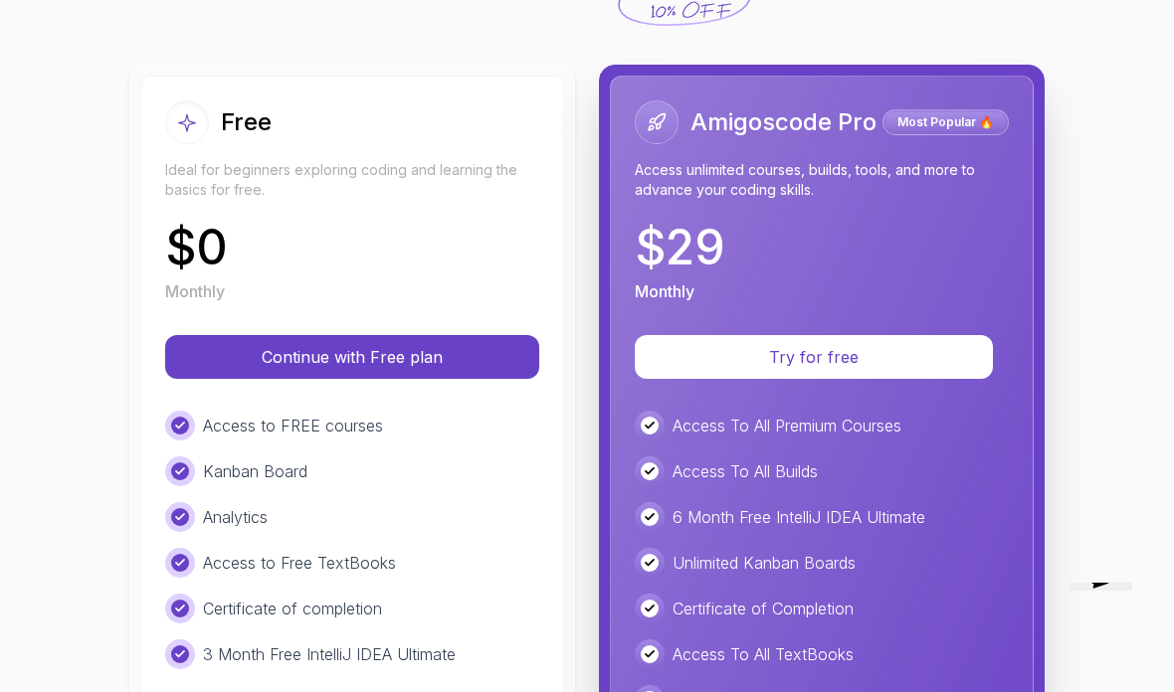
scroll to position [179, 0]
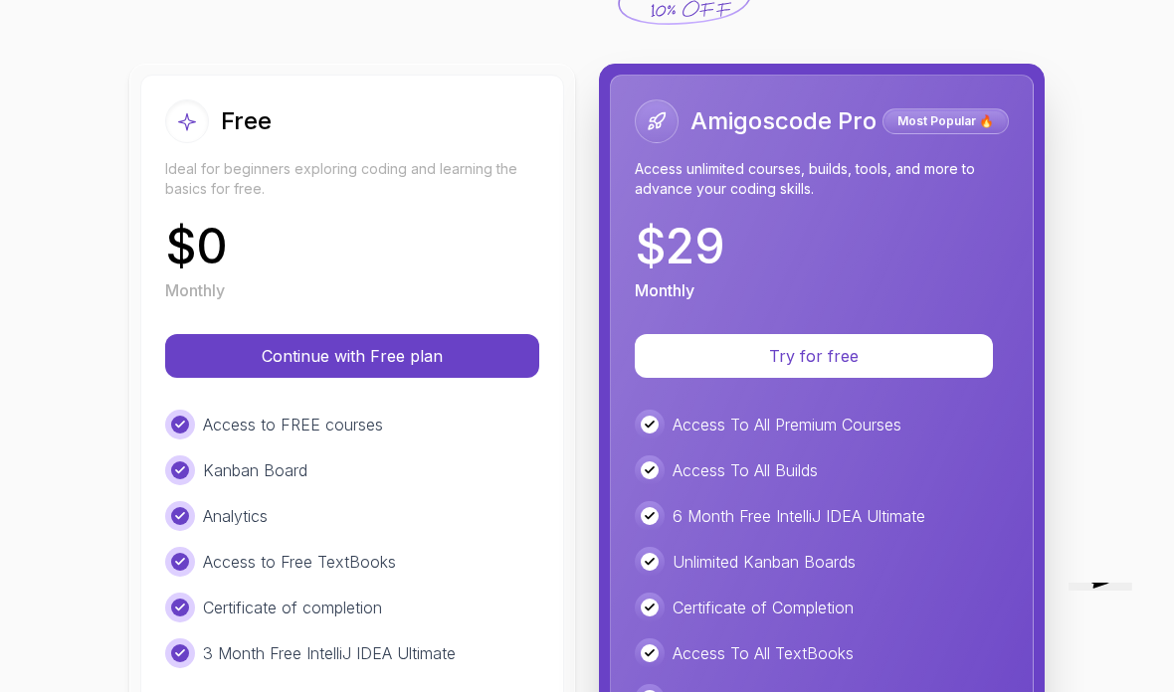
click at [199, 375] on button "Continue with Free plan" at bounding box center [352, 356] width 374 height 44
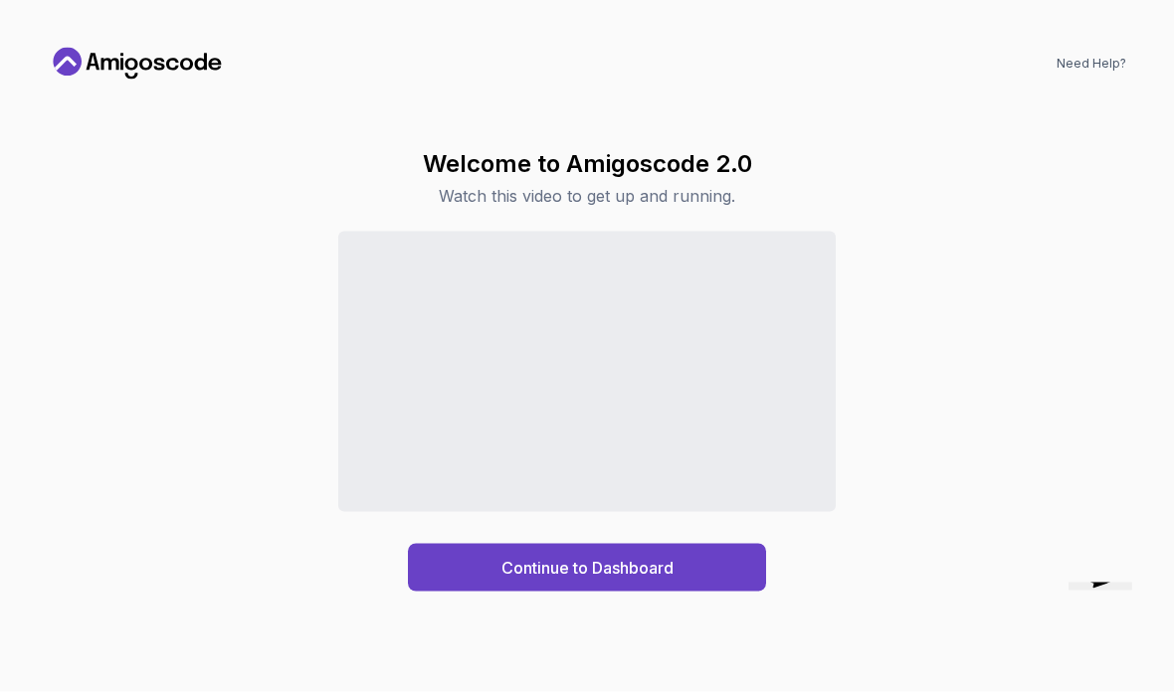
scroll to position [46, 0]
click at [467, 592] on button "Continue to Dashboard" at bounding box center [587, 568] width 358 height 48
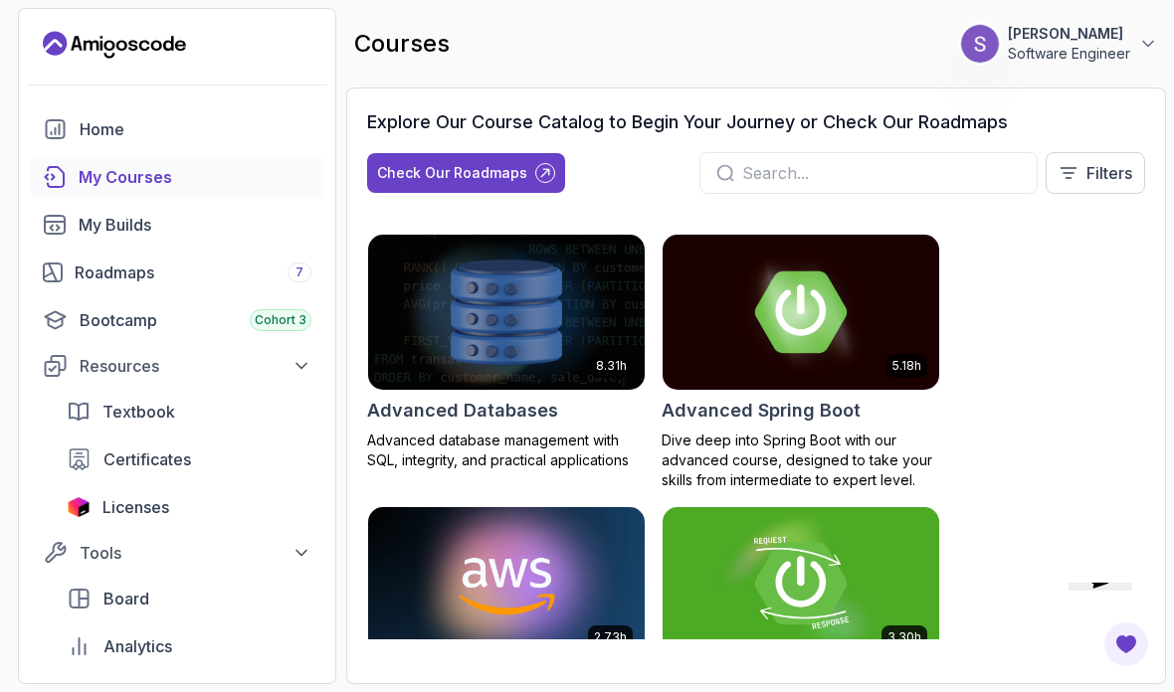
click at [873, 299] on img at bounding box center [801, 312] width 277 height 155
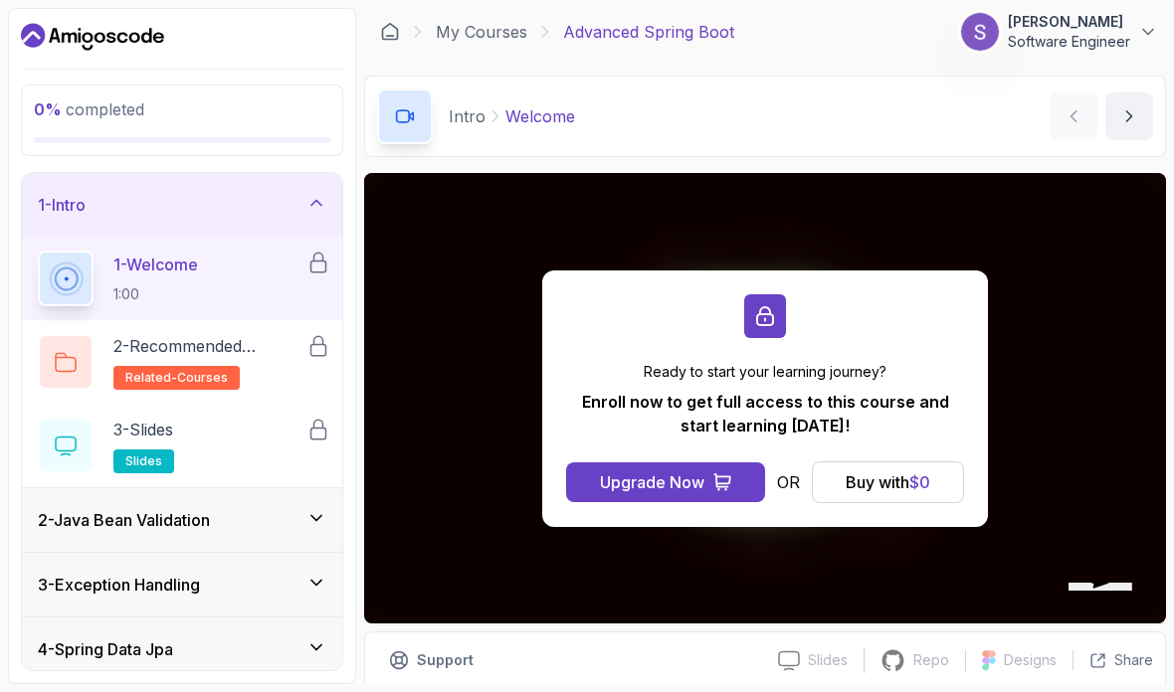
scroll to position [2, 0]
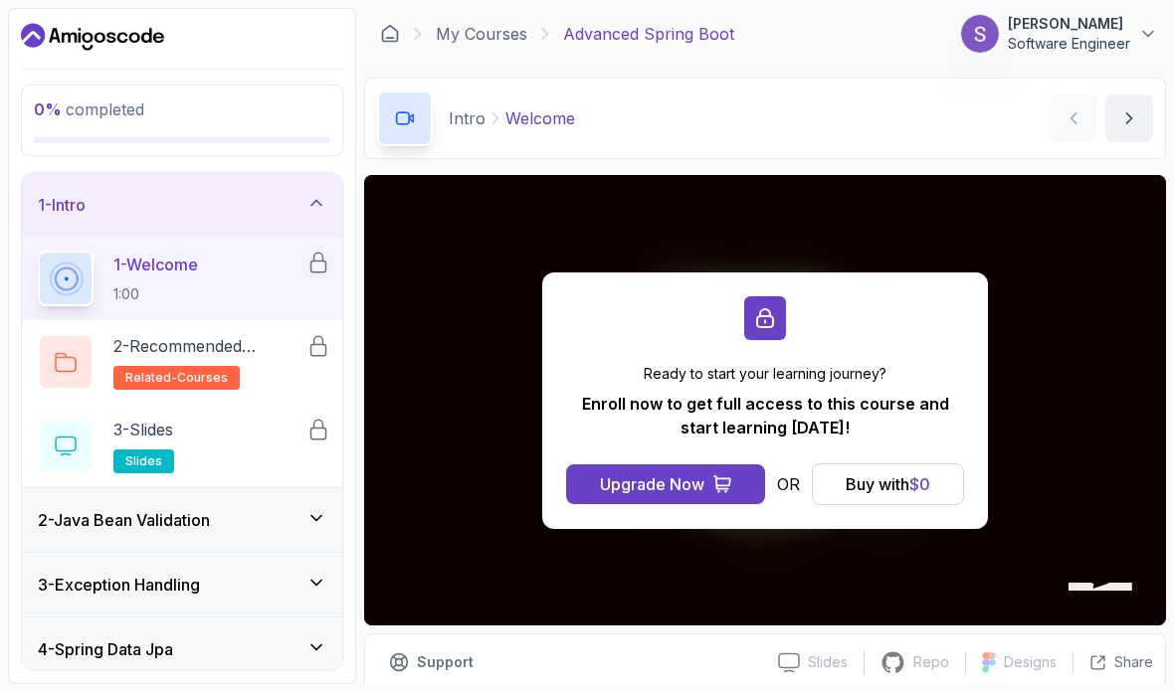
click at [913, 496] on button "Buy with $ 0" at bounding box center [888, 485] width 152 height 42
click at [906, 481] on div "Buy with $ 0" at bounding box center [888, 485] width 85 height 24
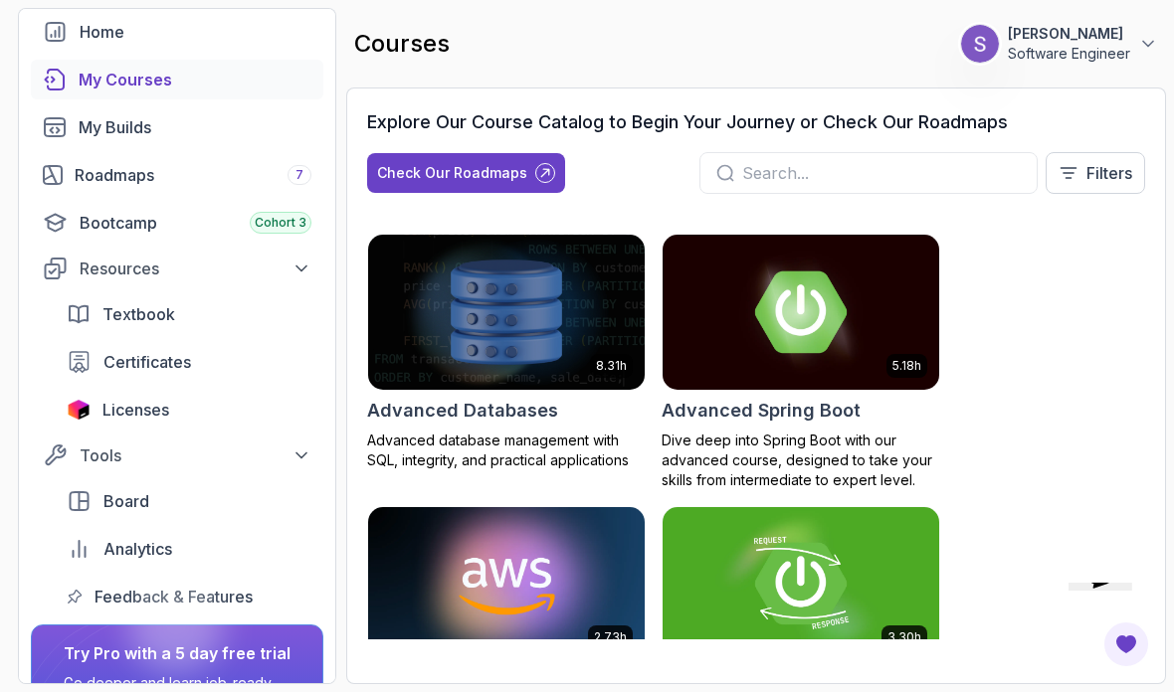
scroll to position [100, 0]
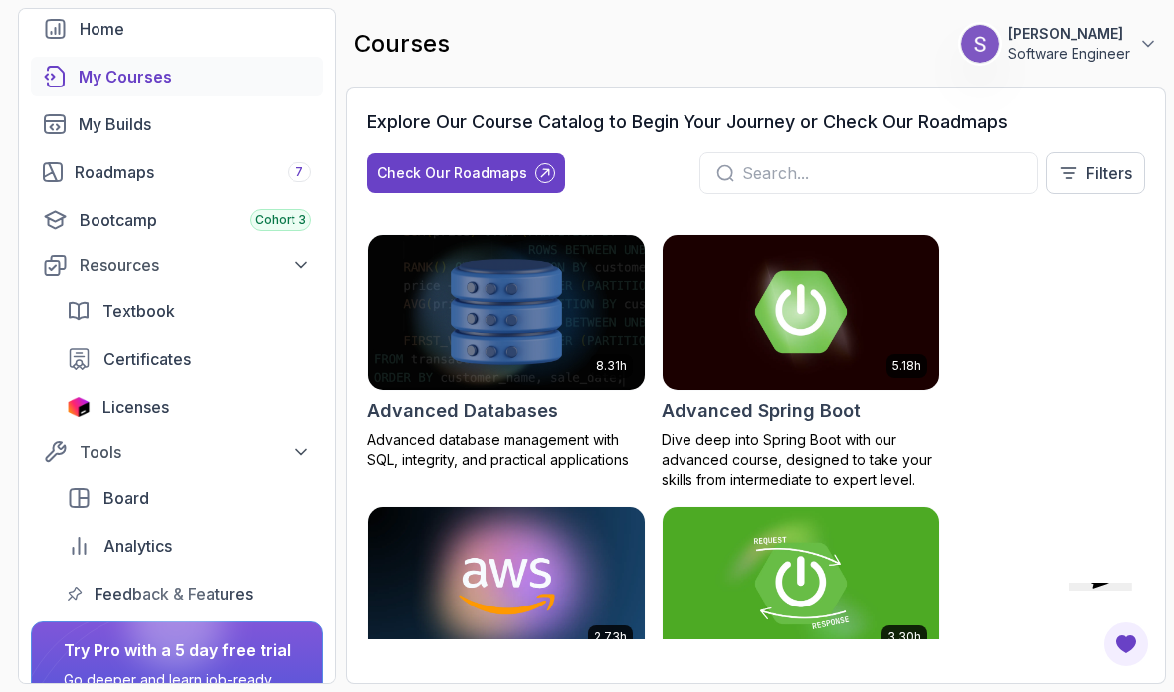
click at [152, 299] on span "Textbook" at bounding box center [138, 311] width 73 height 24
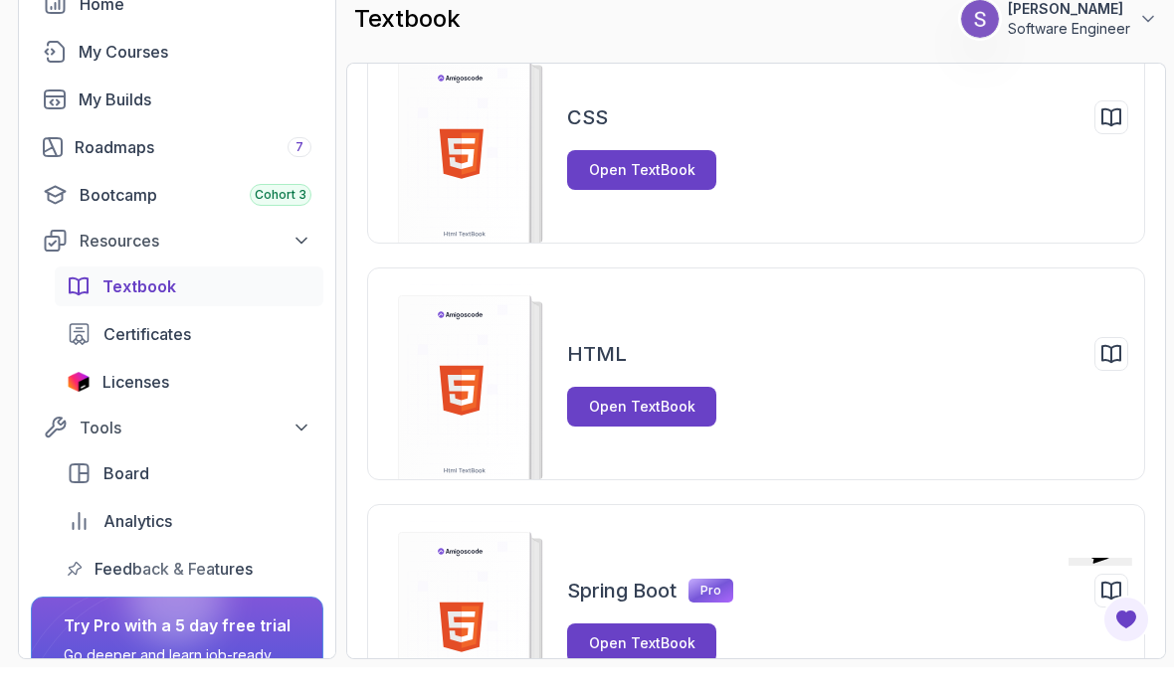
scroll to position [96, 0]
click at [702, 413] on button "Open TextBook" at bounding box center [641, 433] width 149 height 40
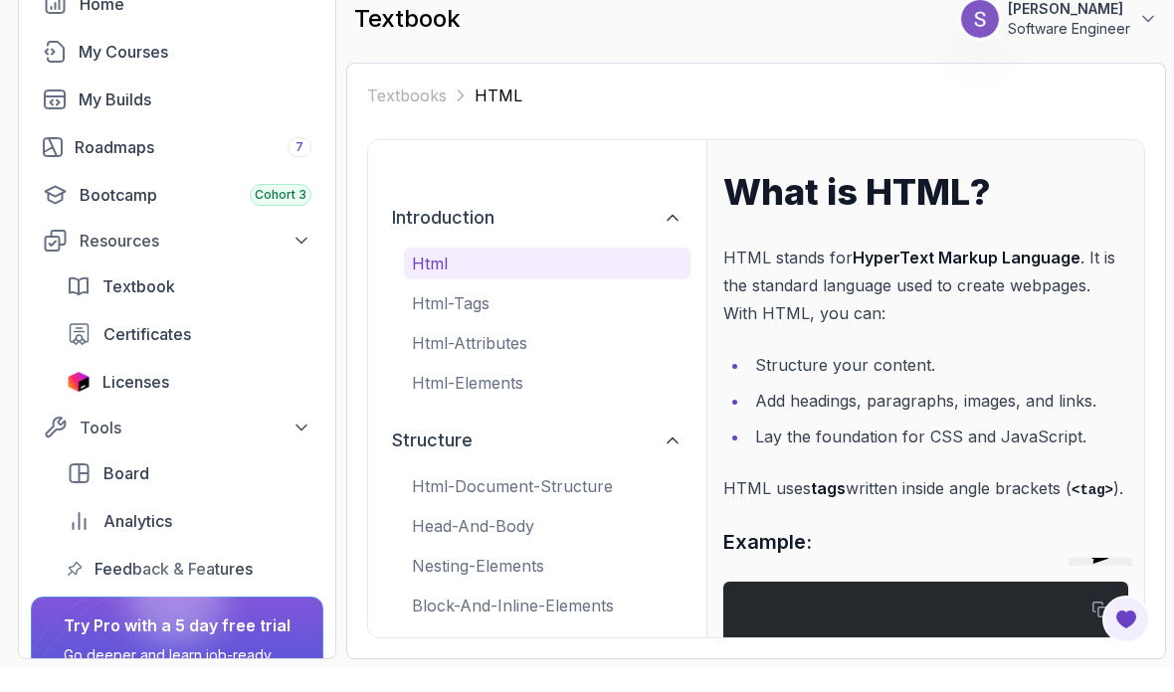
click at [86, 152] on link "Roadmaps 7" at bounding box center [177, 172] width 292 height 40
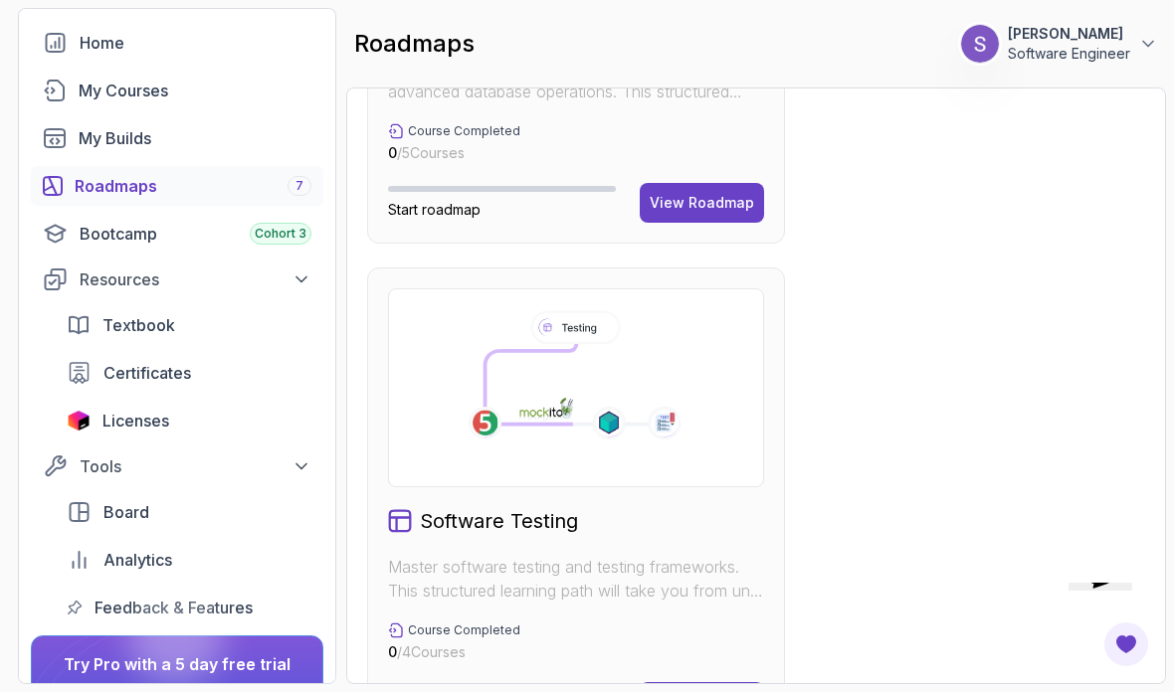
scroll to position [87, 0]
click at [75, 226] on link "Bootcamp Cohort 3" at bounding box center [177, 234] width 292 height 40
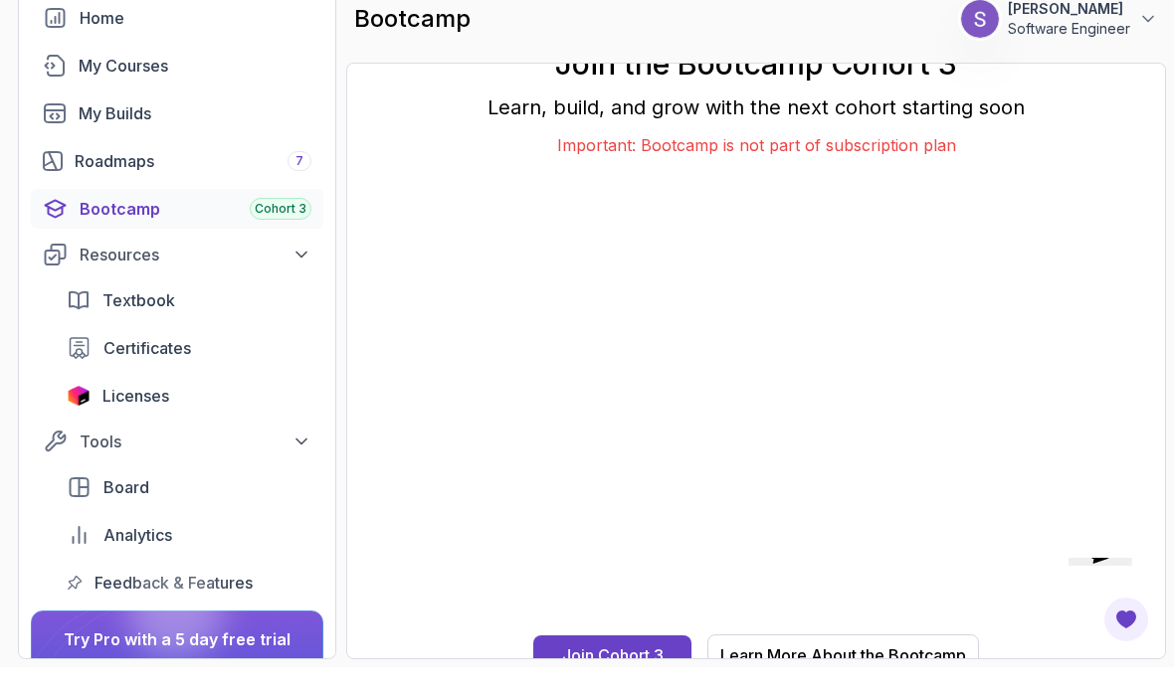
scroll to position [80, 0]
click at [906, 669] on div "Learn More About the Bootcamp" at bounding box center [840, 682] width 246 height 26
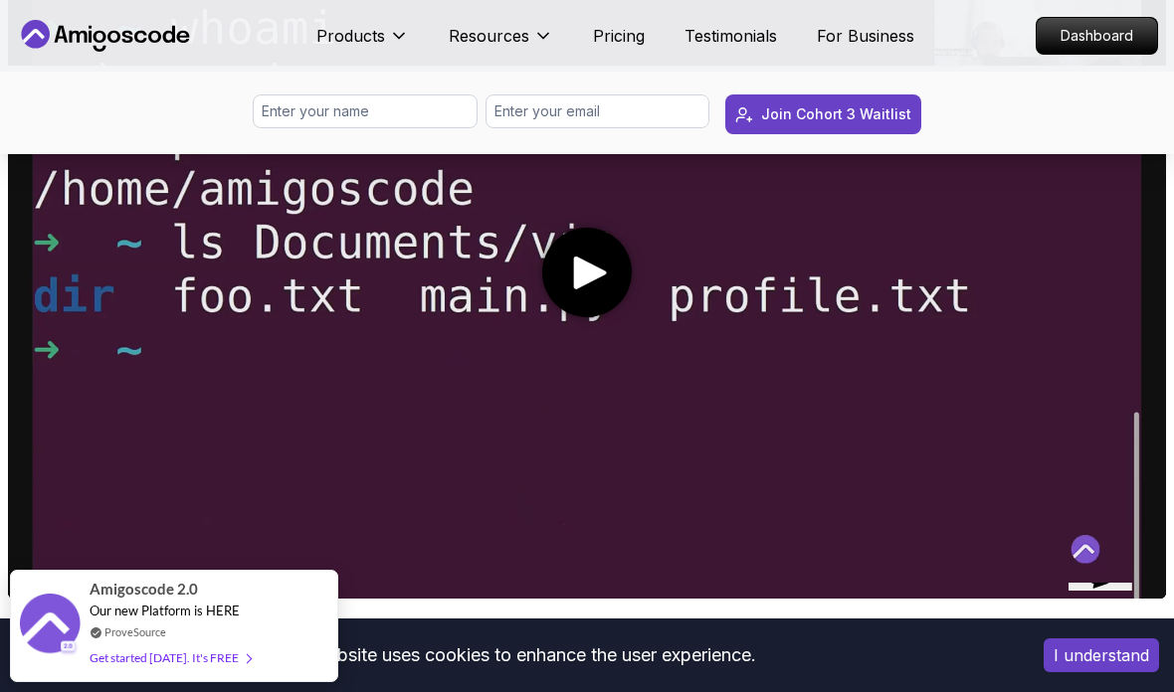
scroll to position [1018, 0]
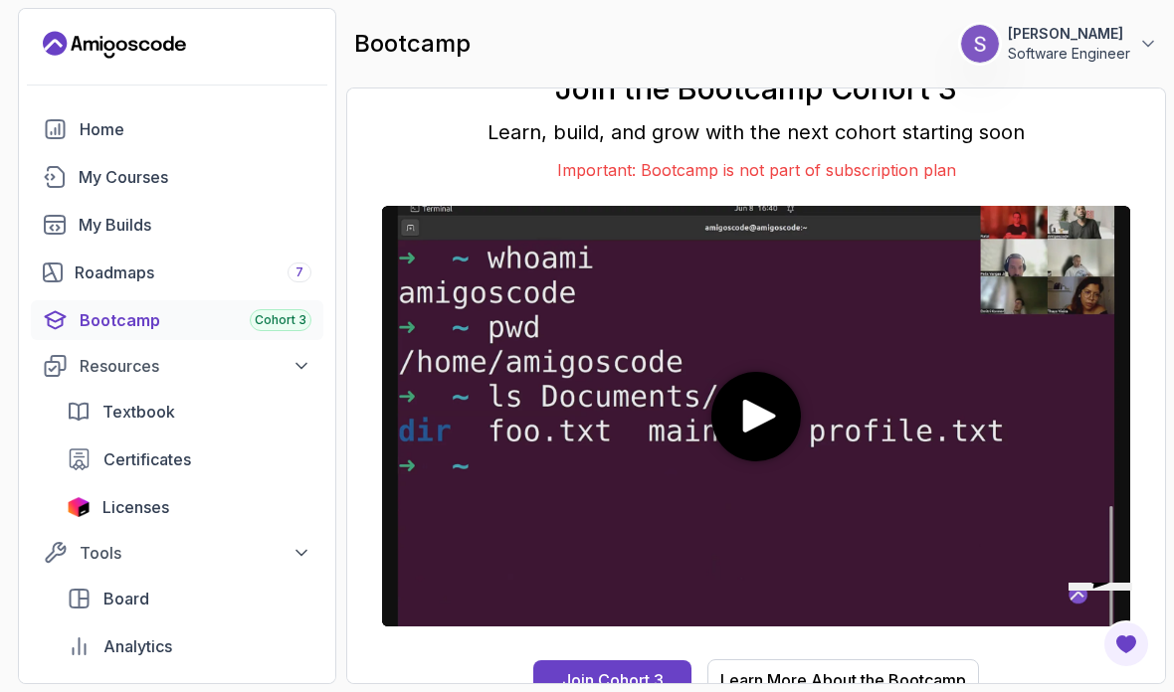
click at [98, 178] on div "My Courses" at bounding box center [195, 177] width 233 height 24
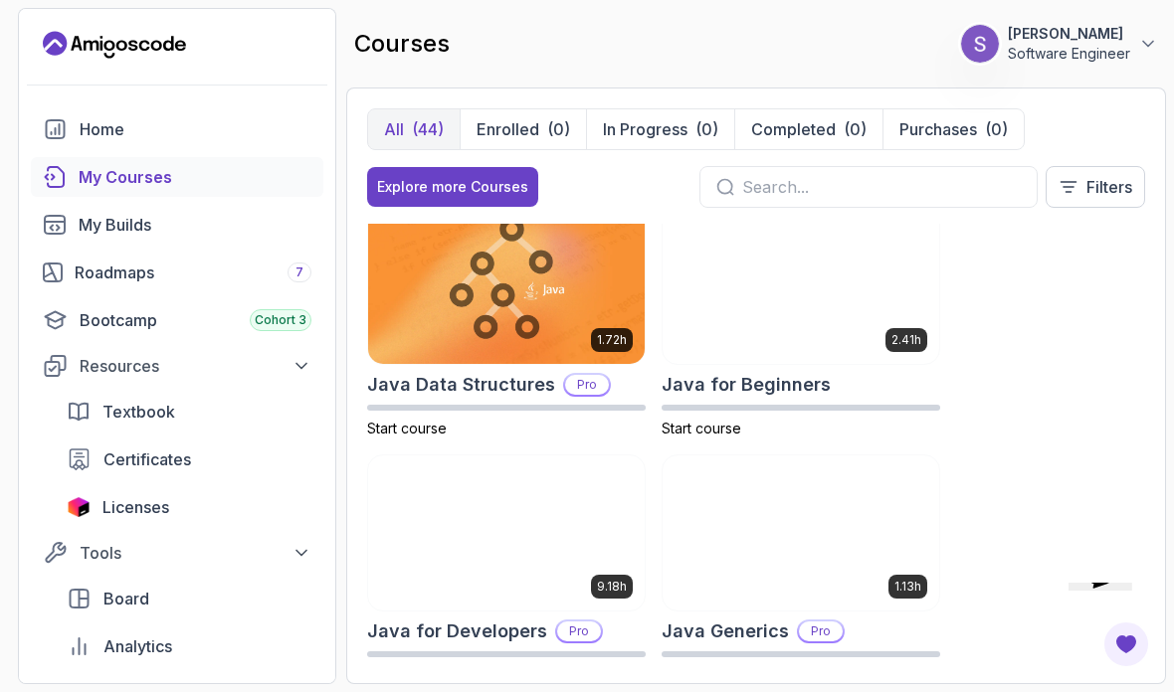
scroll to position [1728, 0]
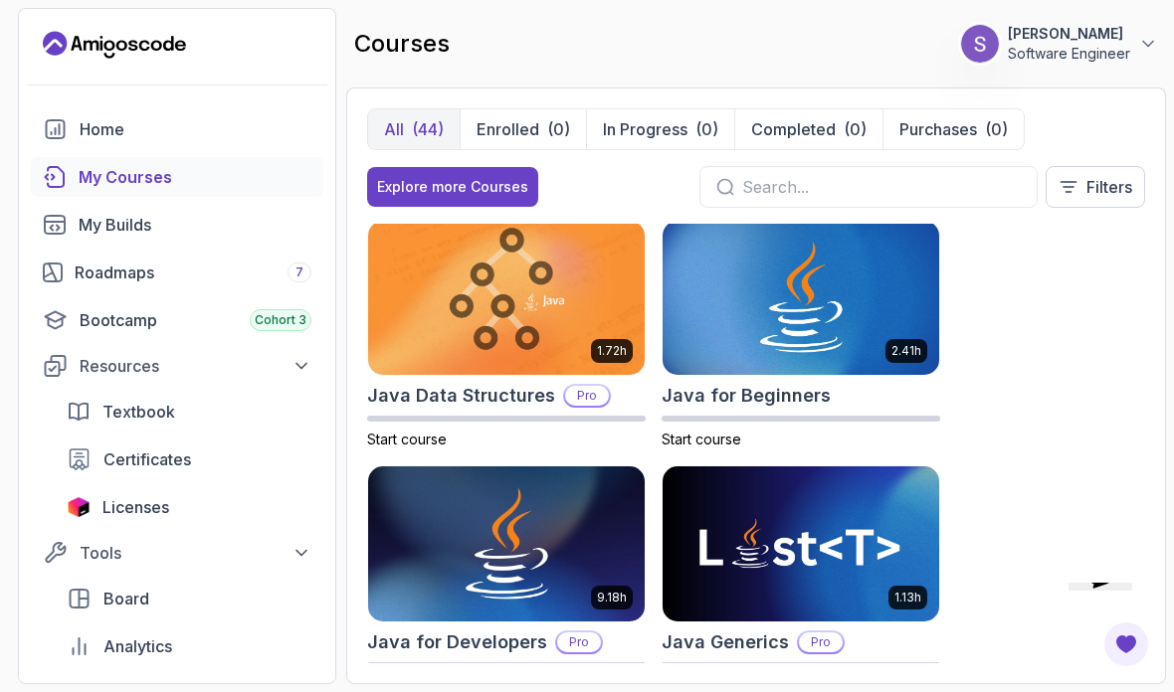
click at [870, 296] on img at bounding box center [801, 298] width 277 height 155
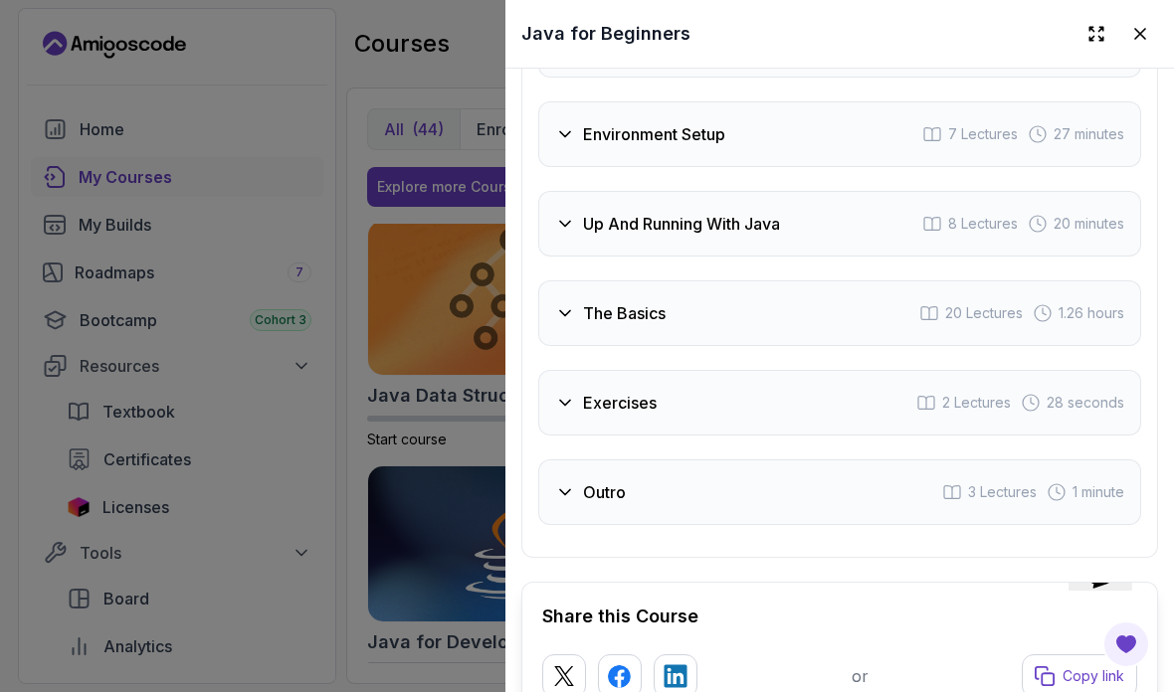
scroll to position [4047, 0]
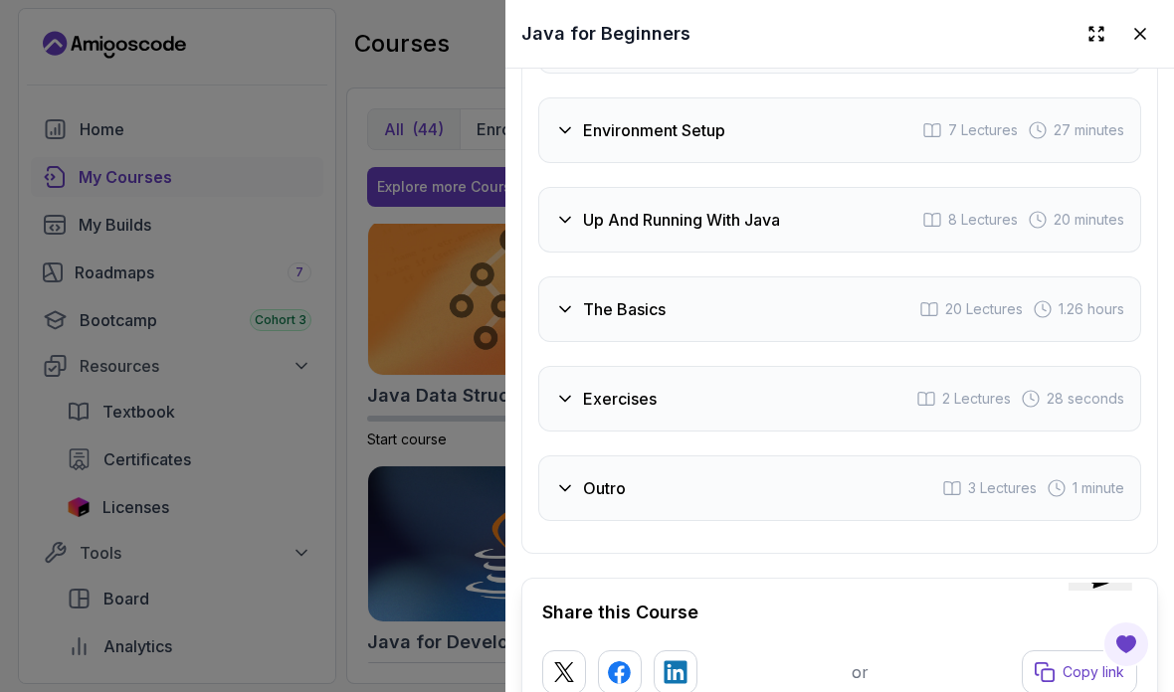
click at [978, 389] on span "2 Lectures" at bounding box center [976, 399] width 69 height 20
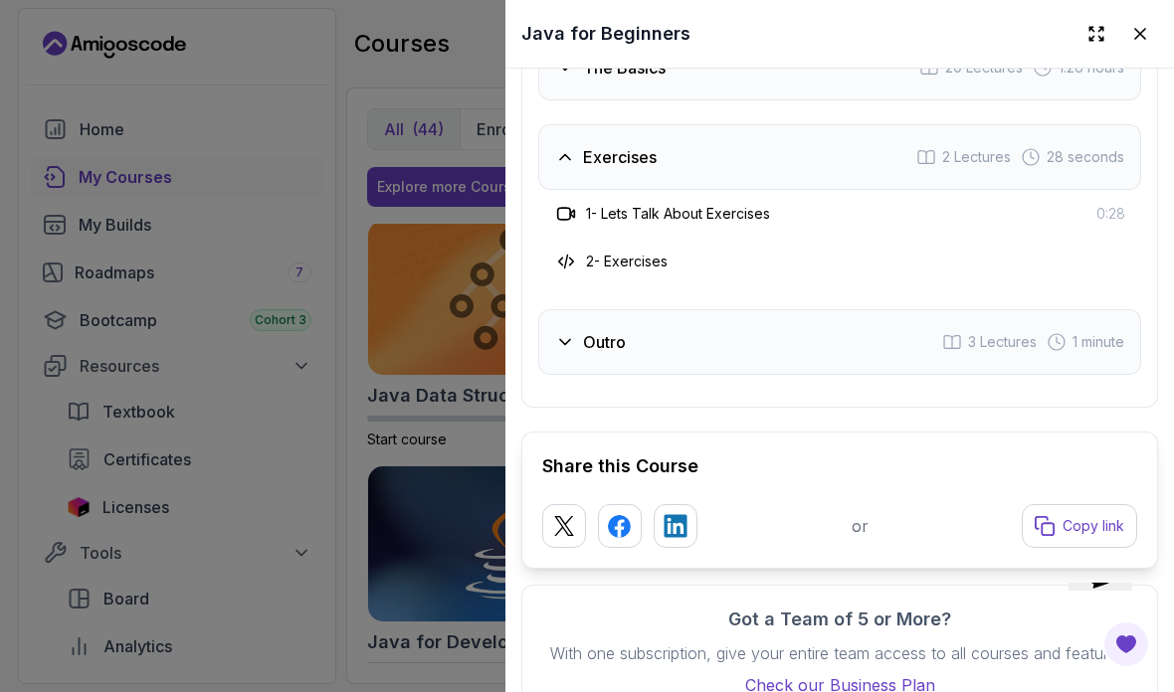
scroll to position [4137, 0]
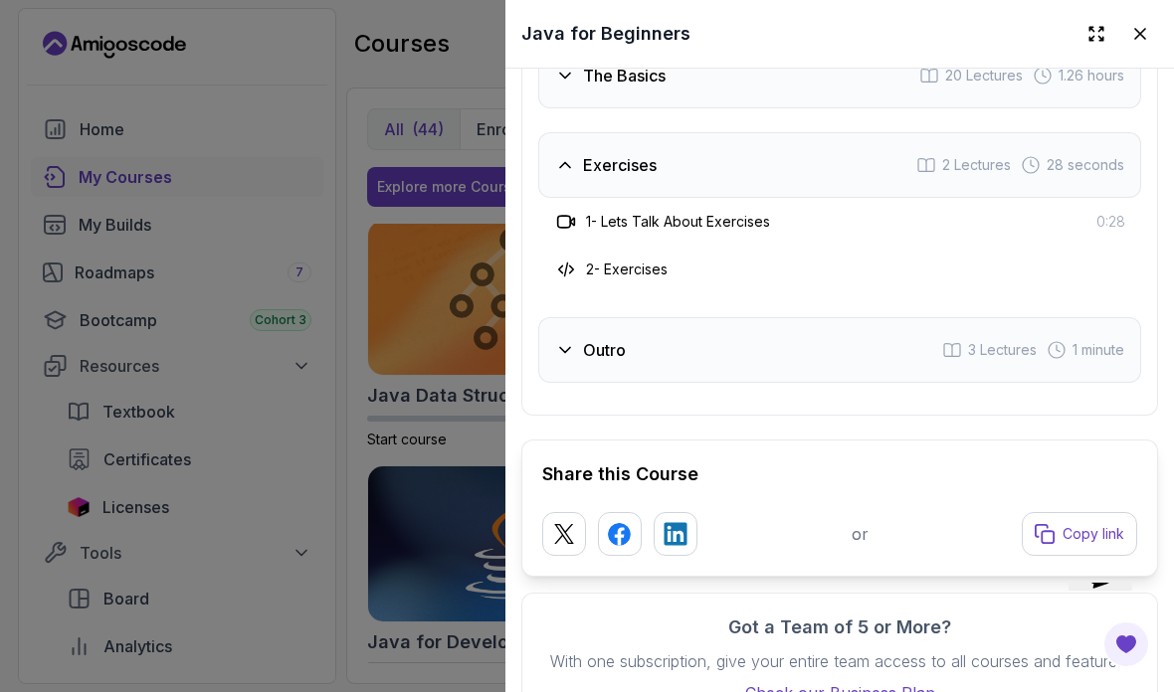
click at [407, 391] on div at bounding box center [587, 346] width 1174 height 692
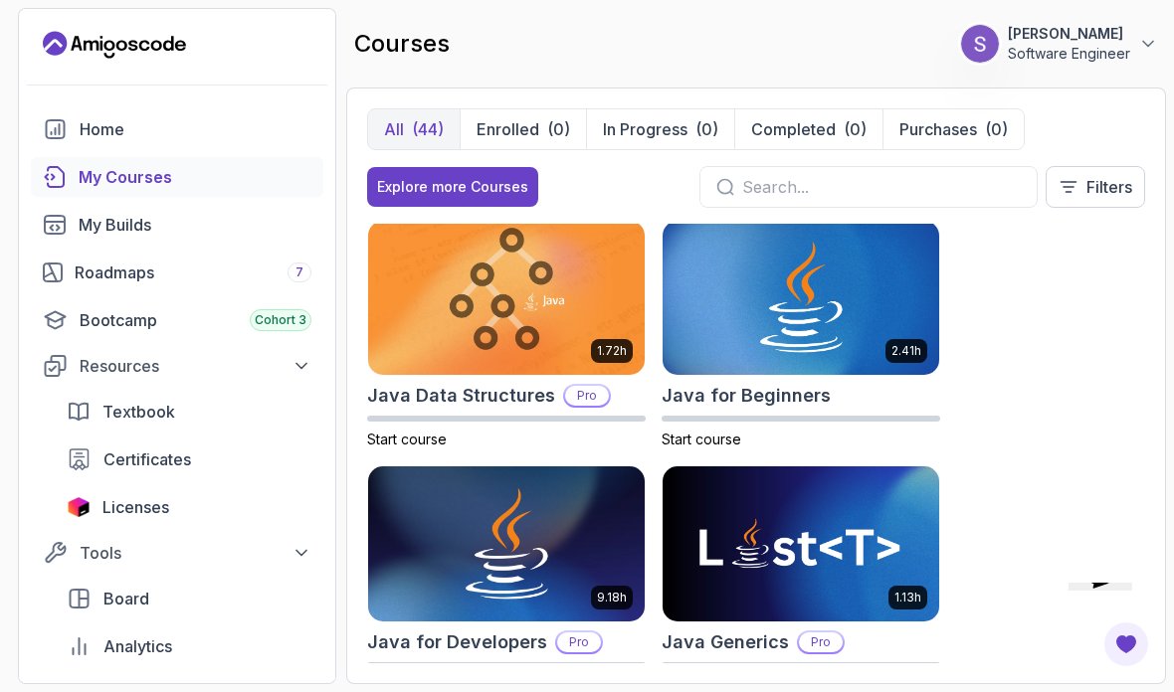
click at [455, 529] on img at bounding box center [506, 544] width 277 height 155
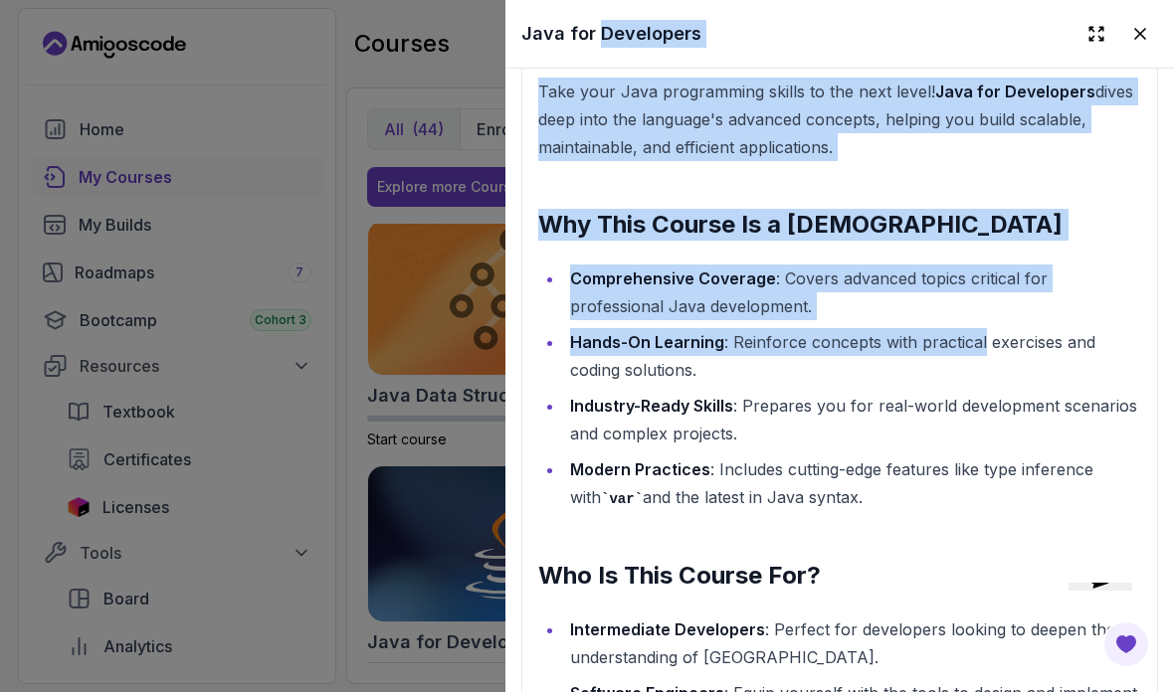
scroll to position [1862, 0]
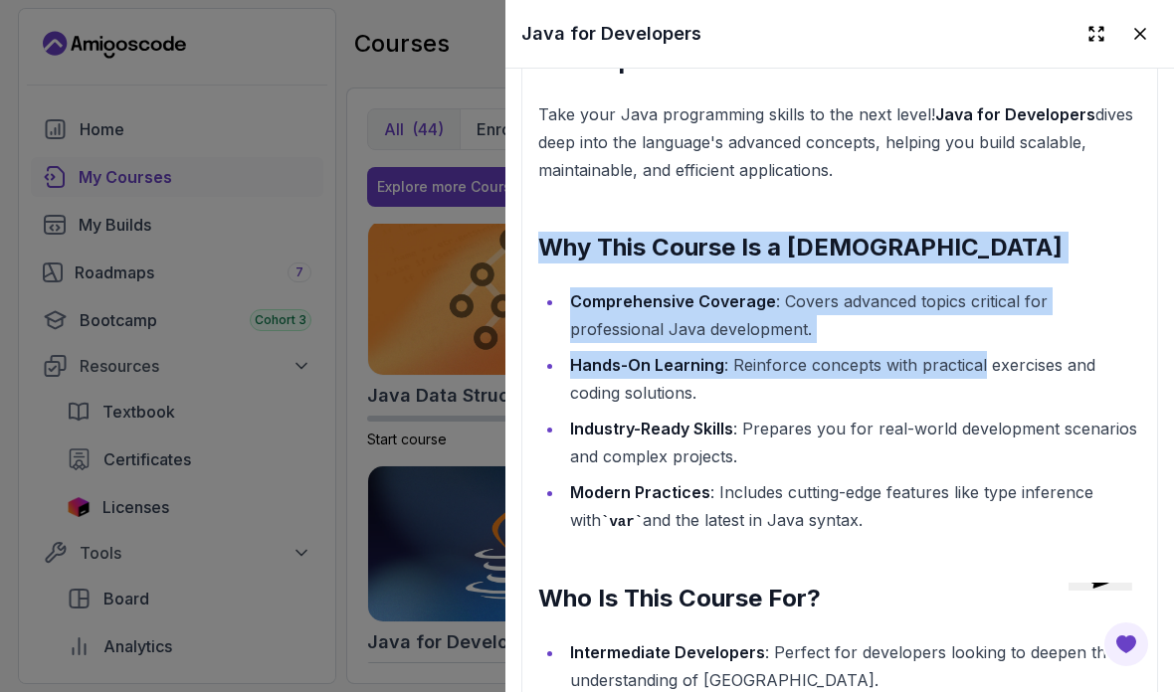
click at [950, 471] on ul "Comprehensive Coverage : Covers advanced topics critical for professional Java …" at bounding box center [839, 411] width 603 height 248
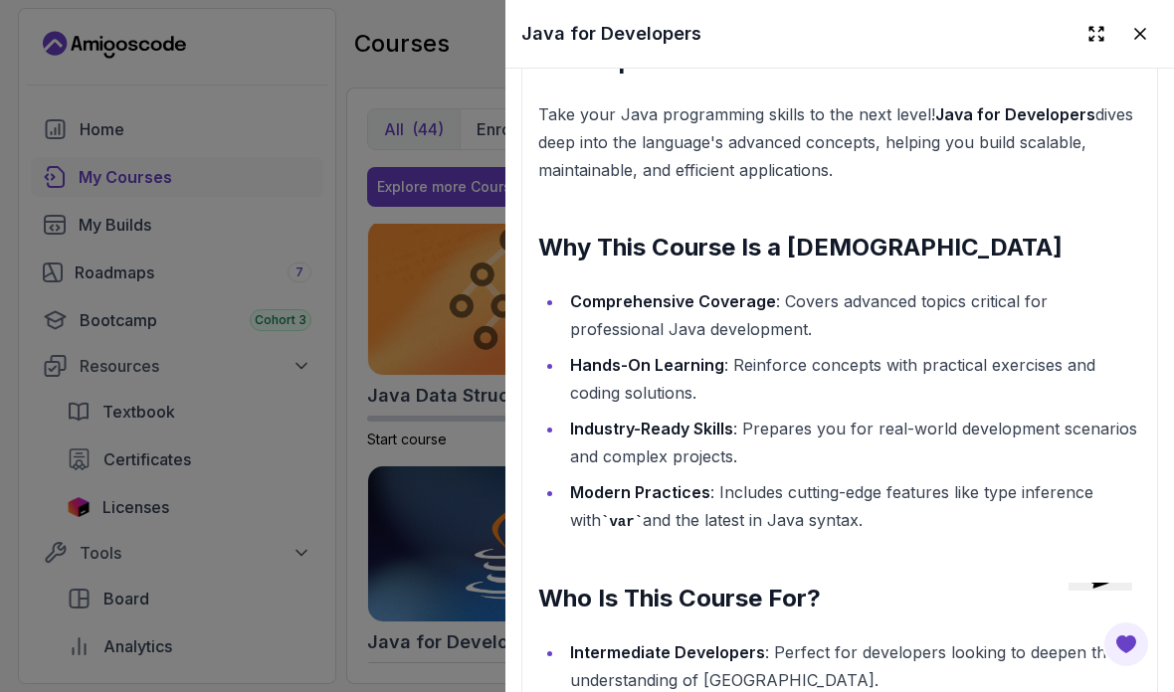
click at [949, 471] on ul "Comprehensive Coverage : Covers advanced topics critical for professional Java …" at bounding box center [839, 411] width 603 height 248
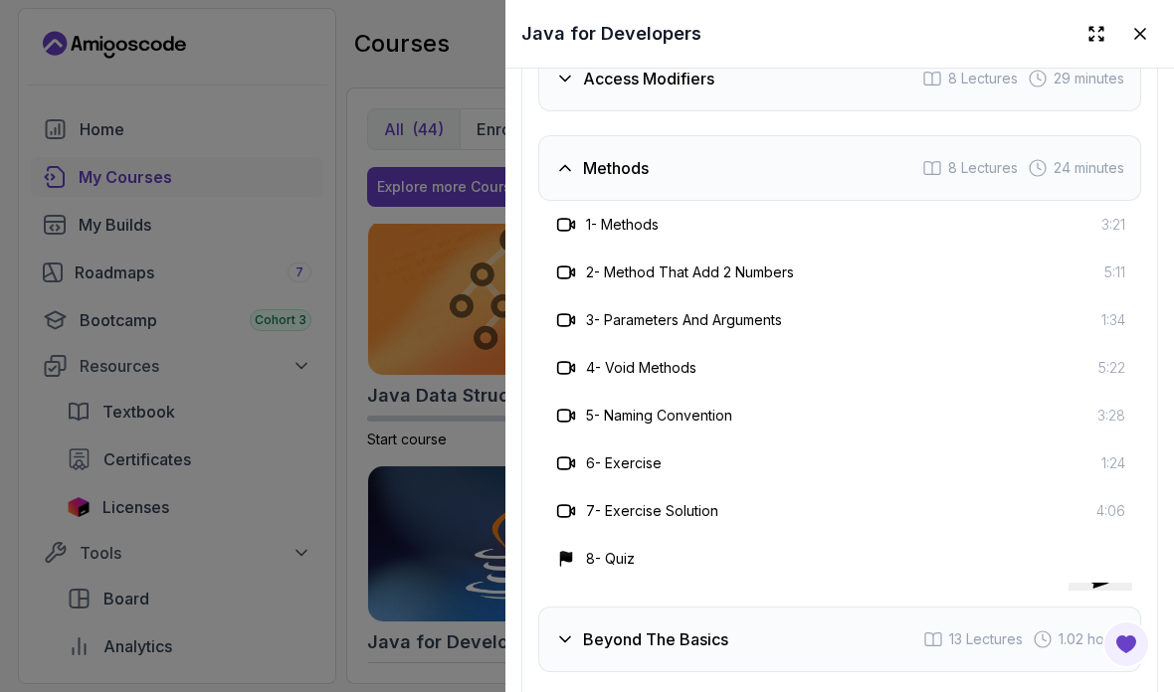
scroll to position [3765, 0]
click at [836, 162] on div "Methods 8 Lectures 24 minutes" at bounding box center [839, 167] width 603 height 66
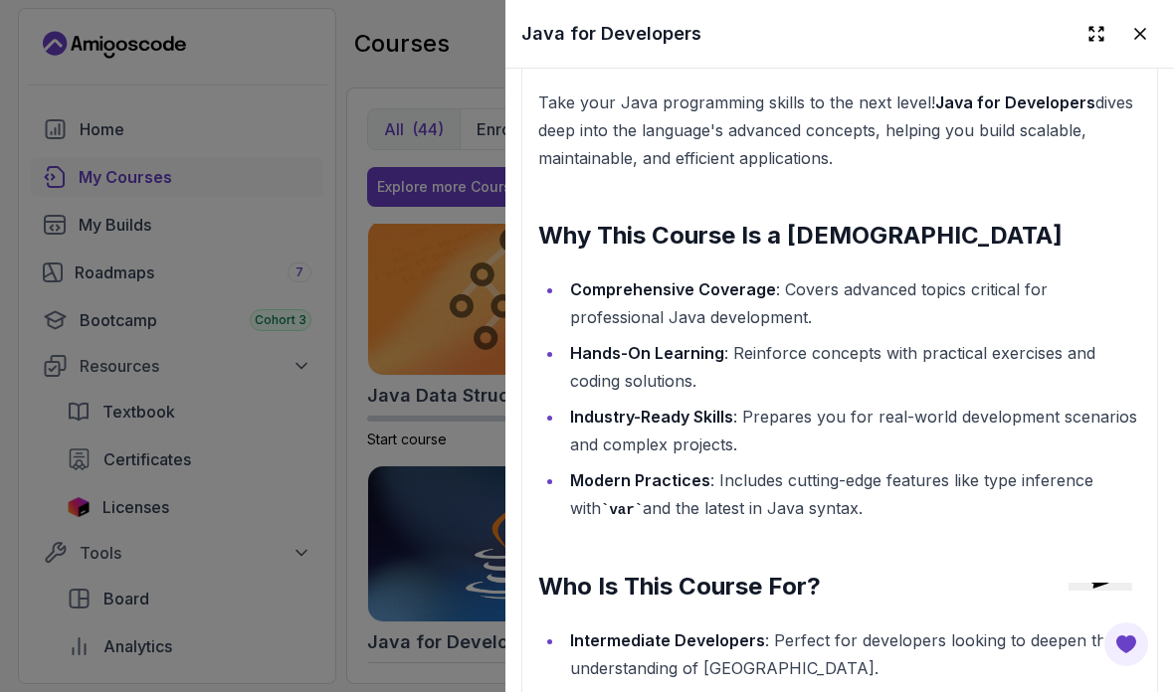
scroll to position [1870, 0]
